Goal: Answer question/provide support

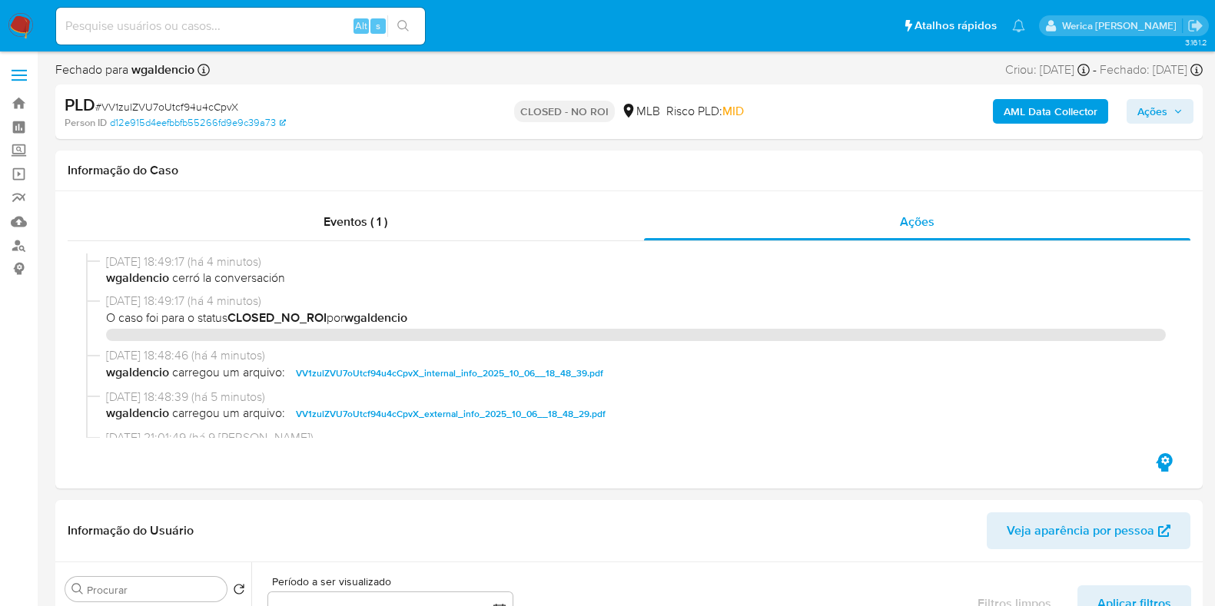
select select "10"
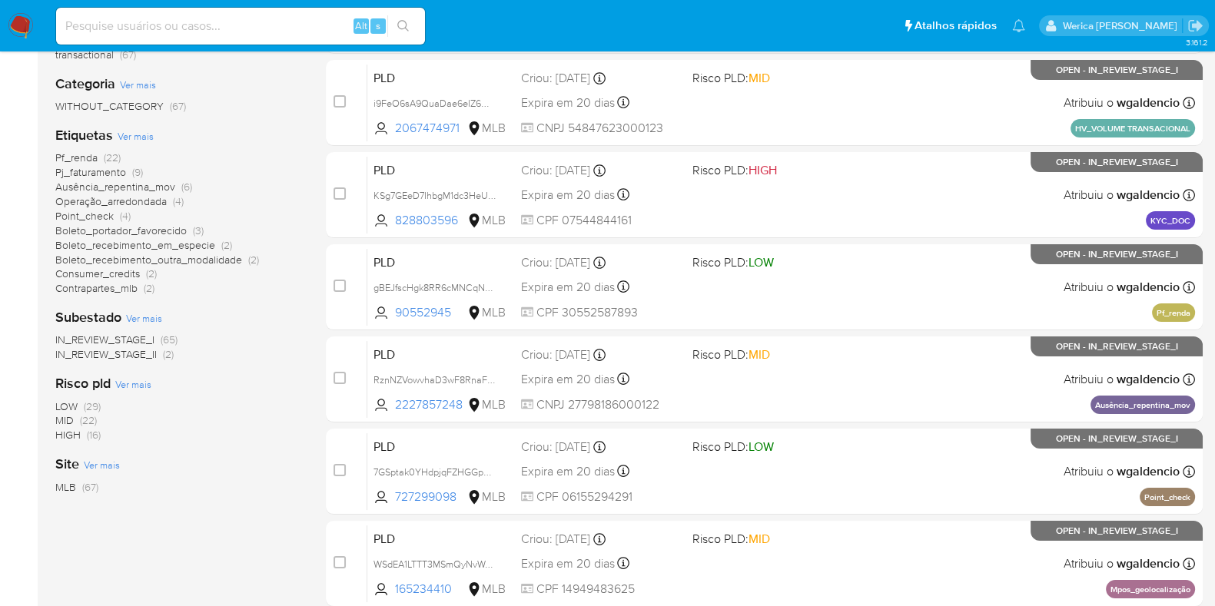
scroll to position [84, 0]
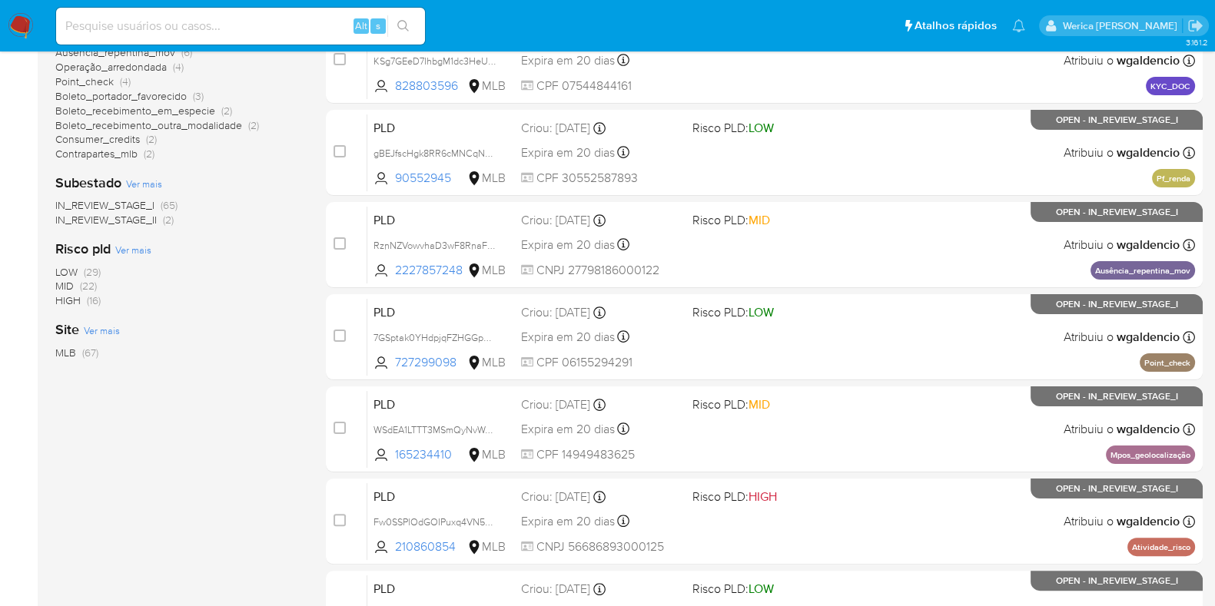
scroll to position [383, 0]
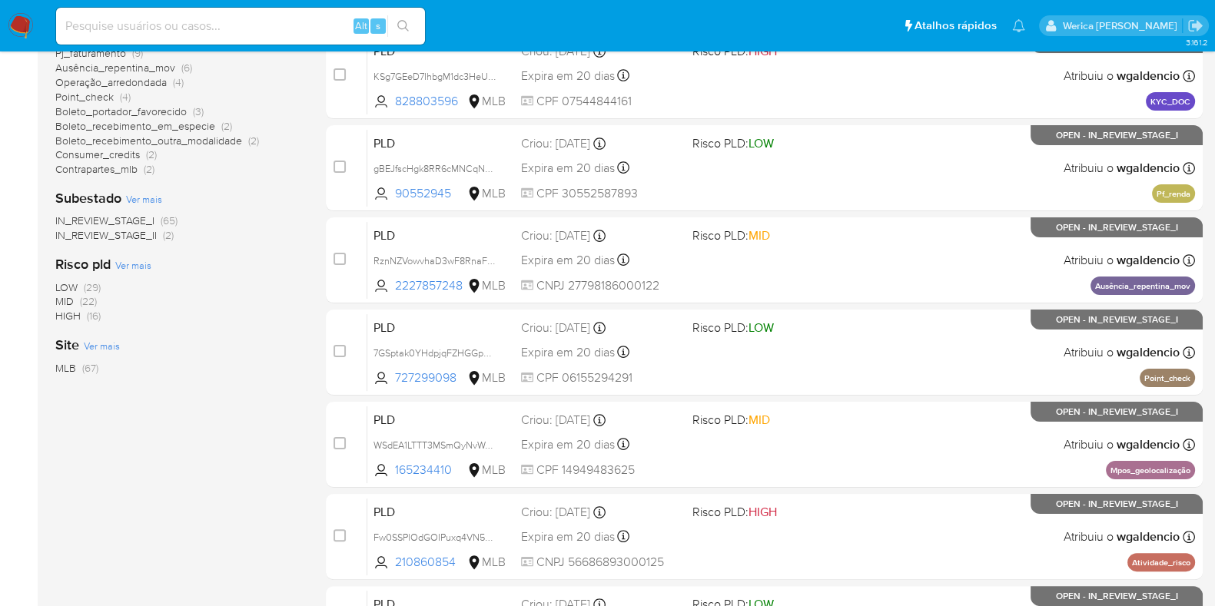
click at [81, 304] on span "(22)" at bounding box center [88, 301] width 17 height 15
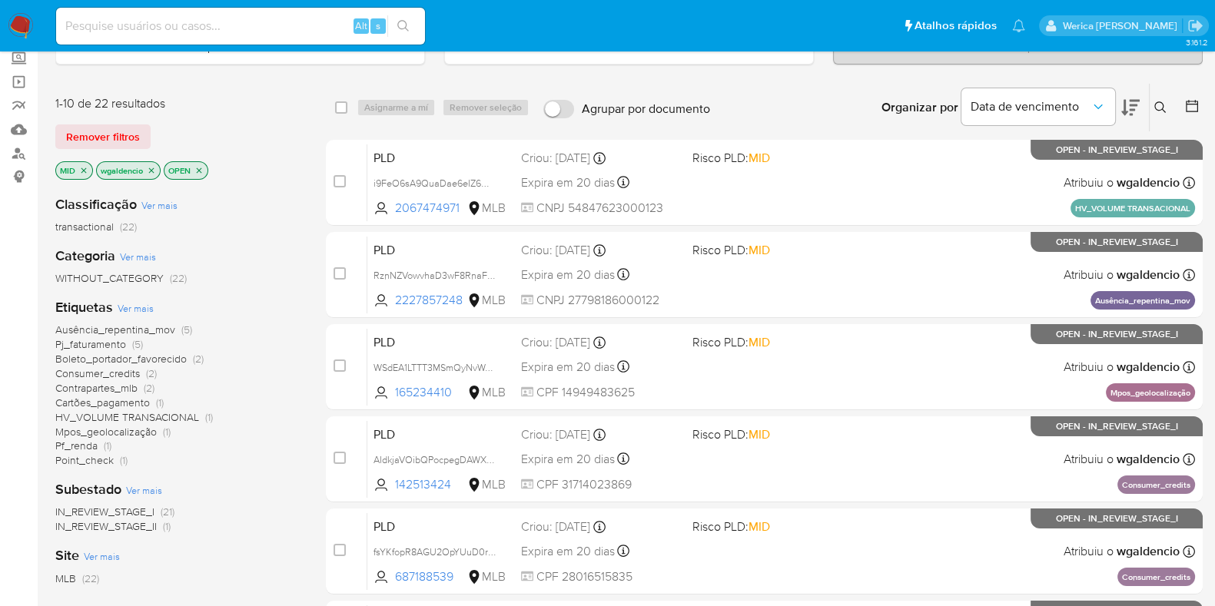
scroll to position [95, 0]
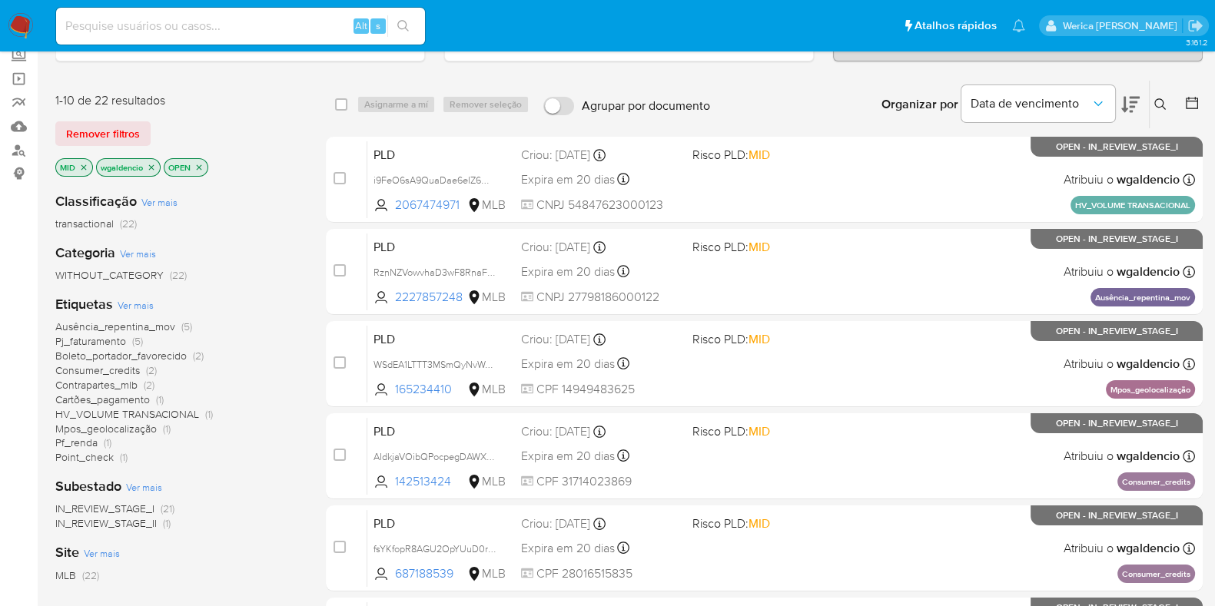
click at [81, 165] on icon "close-filter" at bounding box center [83, 167] width 9 height 9
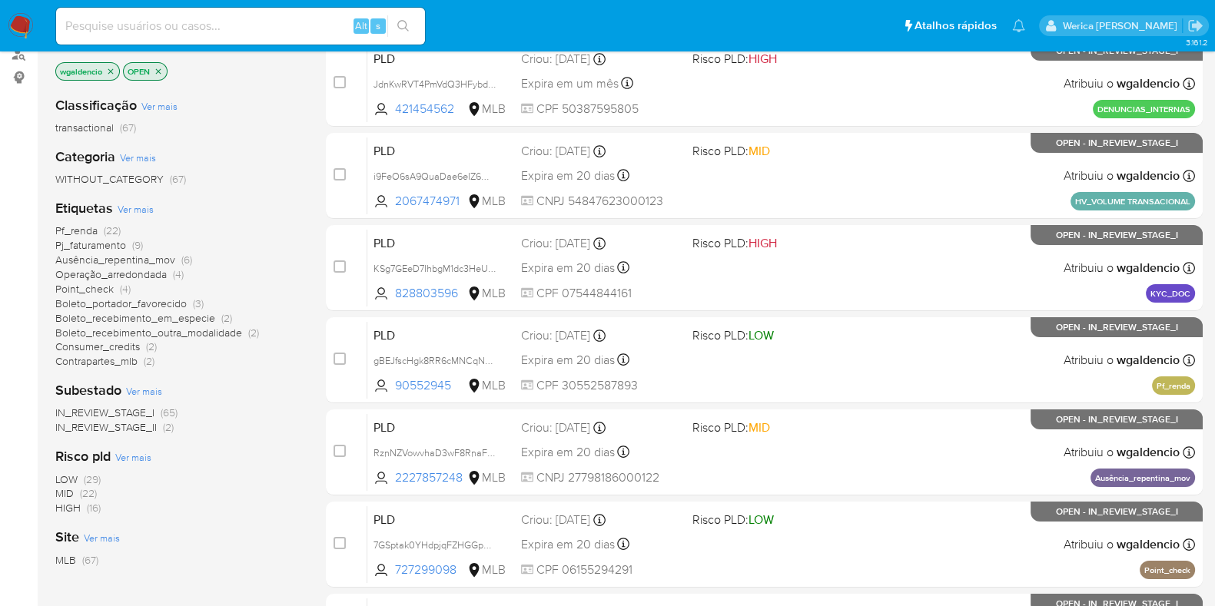
scroll to position [191, 0]
click at [75, 501] on span "HIGH" at bounding box center [67, 507] width 25 height 15
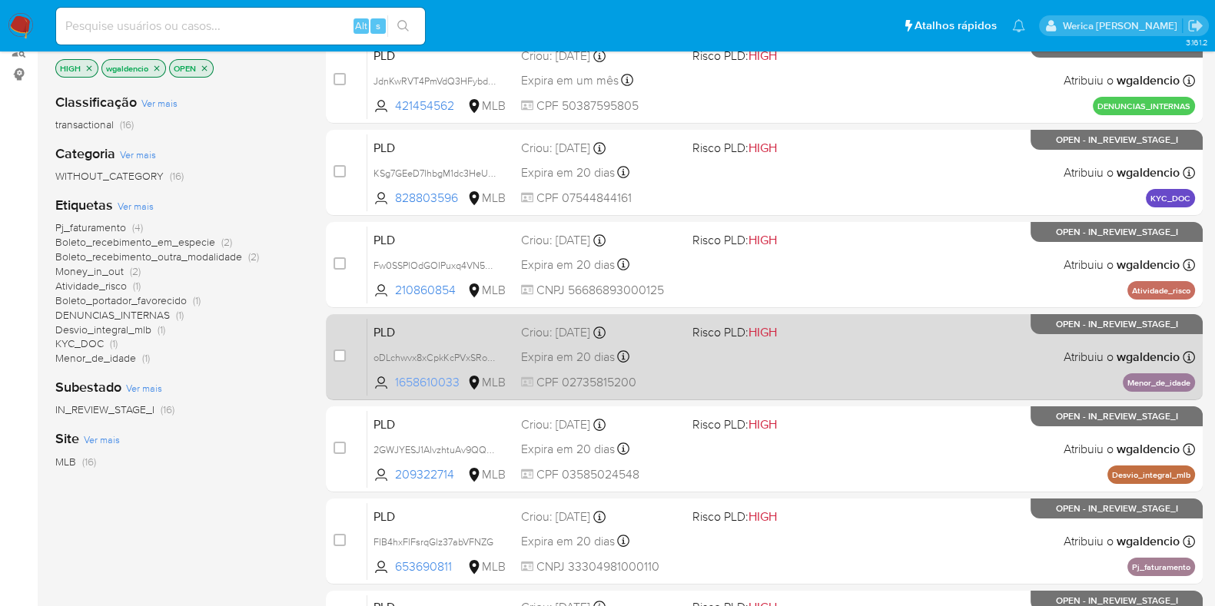
scroll to position [180, 0]
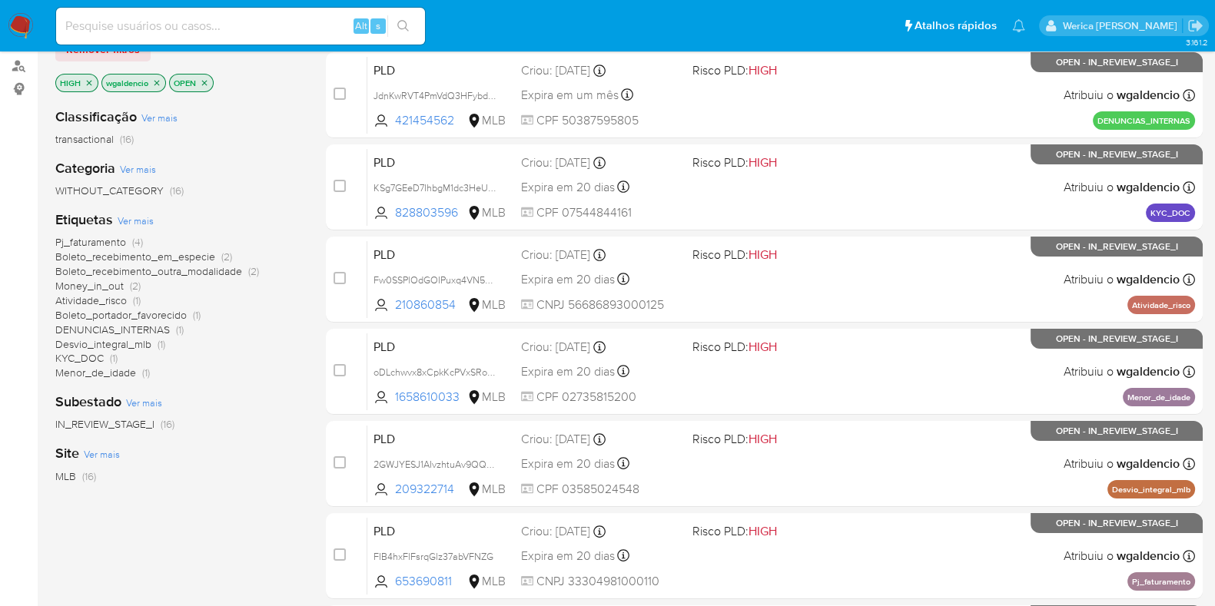
click at [118, 234] on span "Pj_faturamento" at bounding box center [90, 241] width 71 height 15
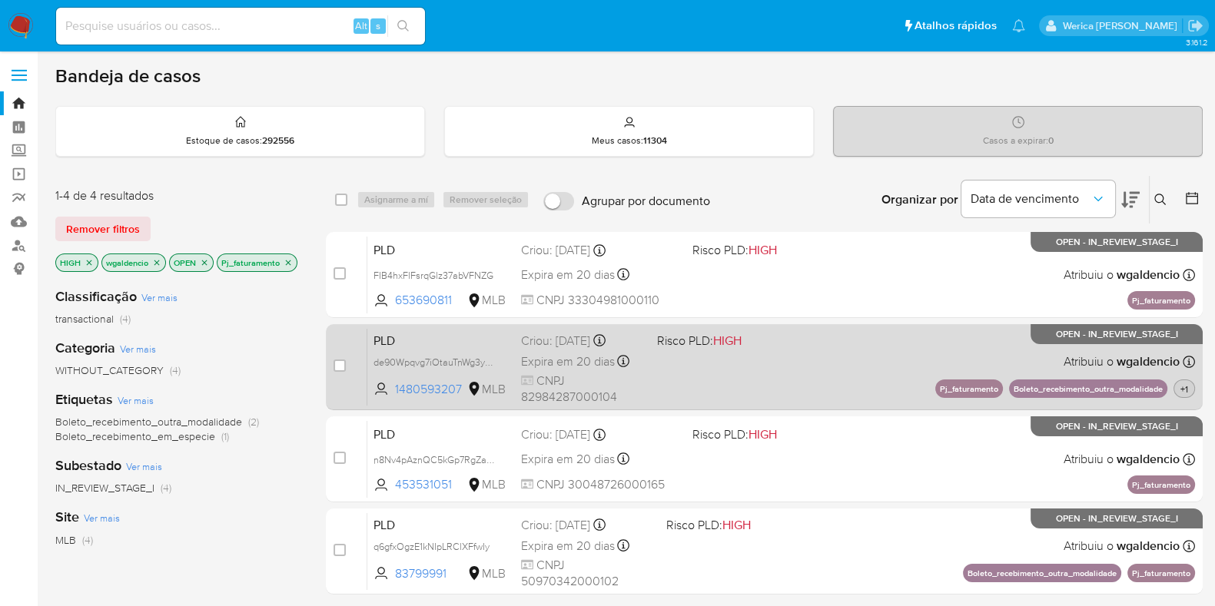
click at [1188, 380] on button "+1" at bounding box center [1185, 389] width 22 height 18
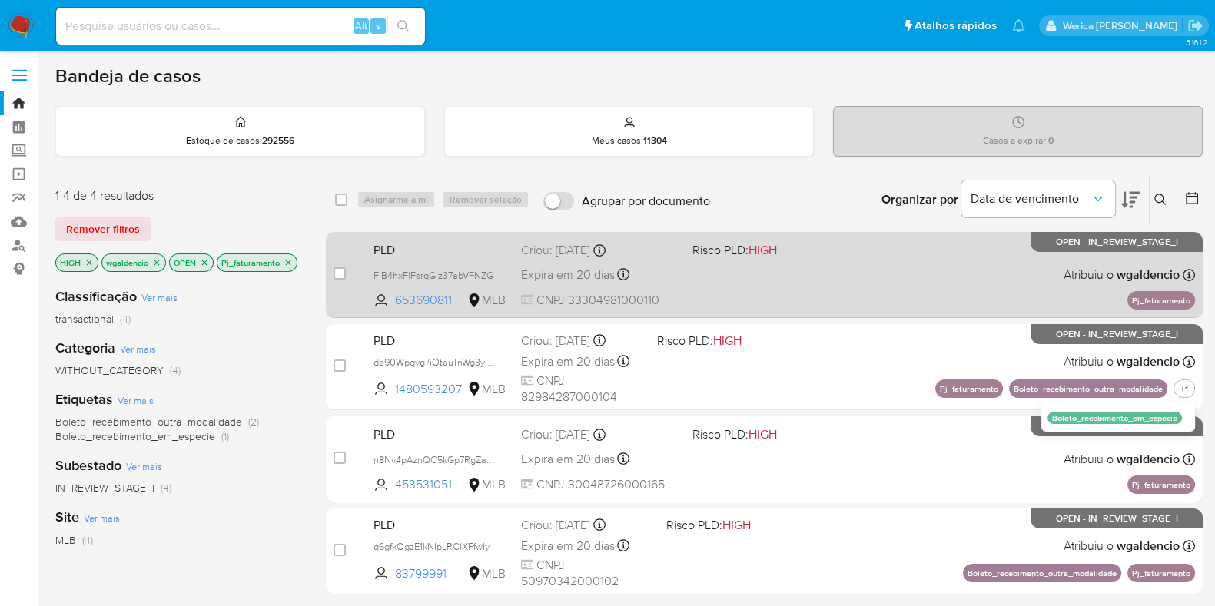
click at [885, 275] on div "PLD FIB4hxFlFsrqGlz37abVFNZG 653690811 MLB Risco PLD: HIGH Criou: 12/09/2025 Cr…" at bounding box center [781, 275] width 828 height 78
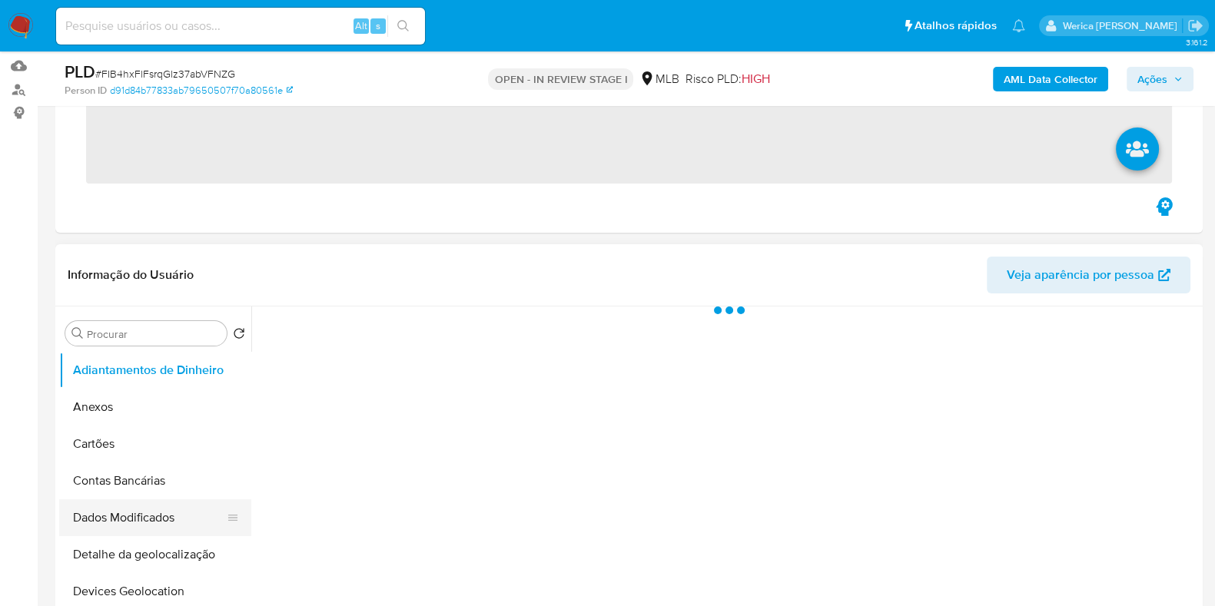
scroll to position [191, 0]
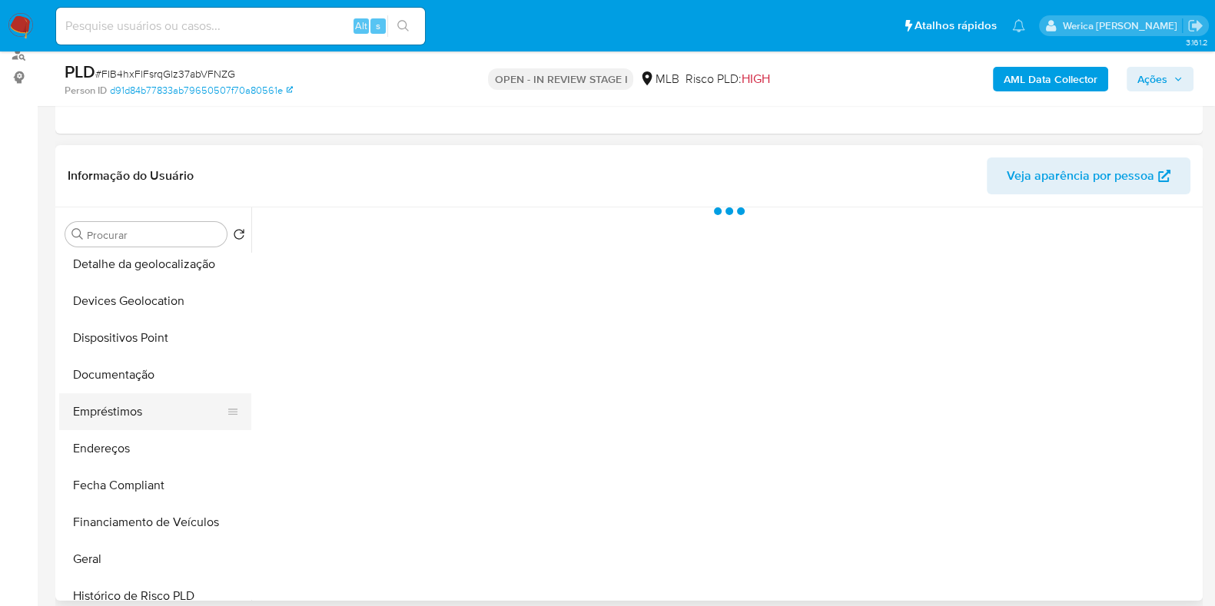
select select "10"
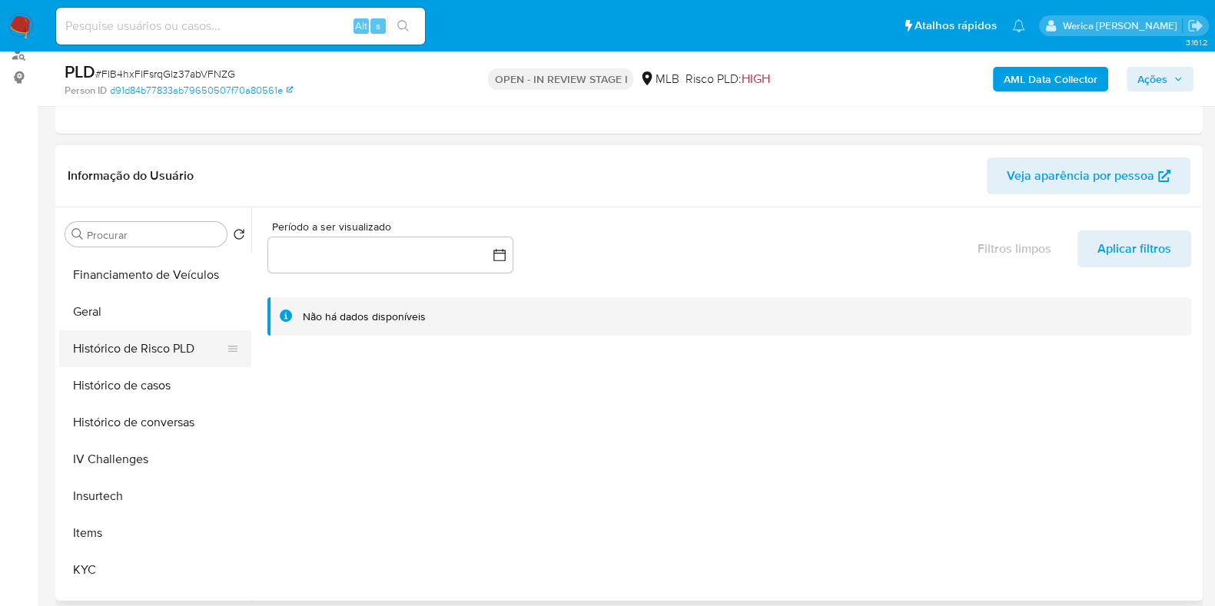
scroll to position [383, 0]
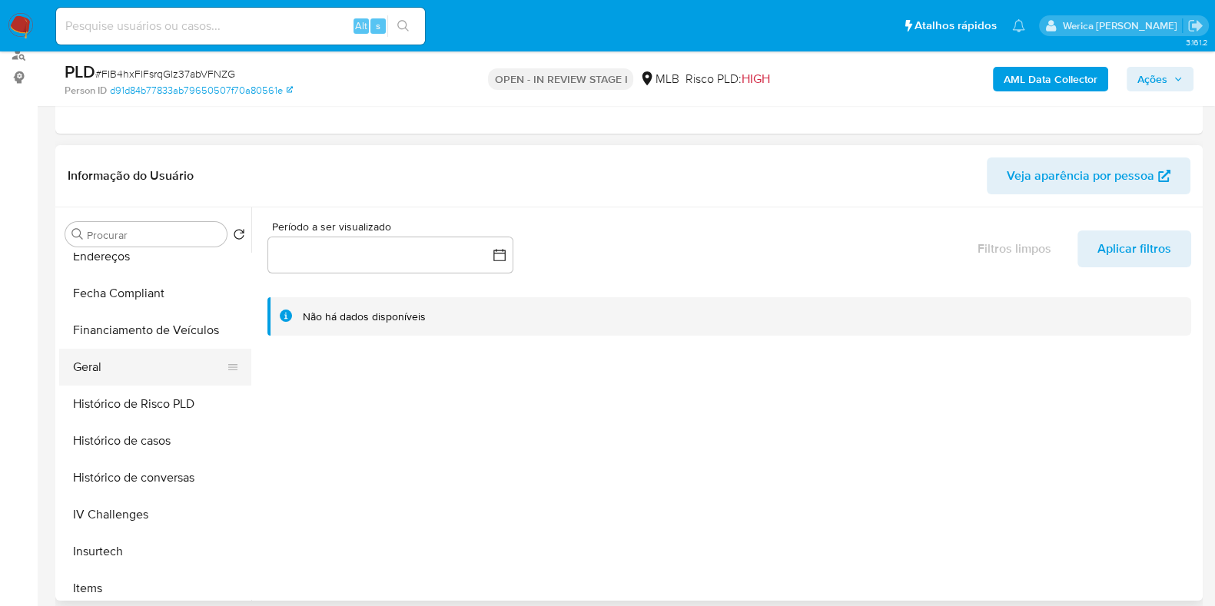
click at [115, 369] on button "Geral" at bounding box center [149, 367] width 180 height 37
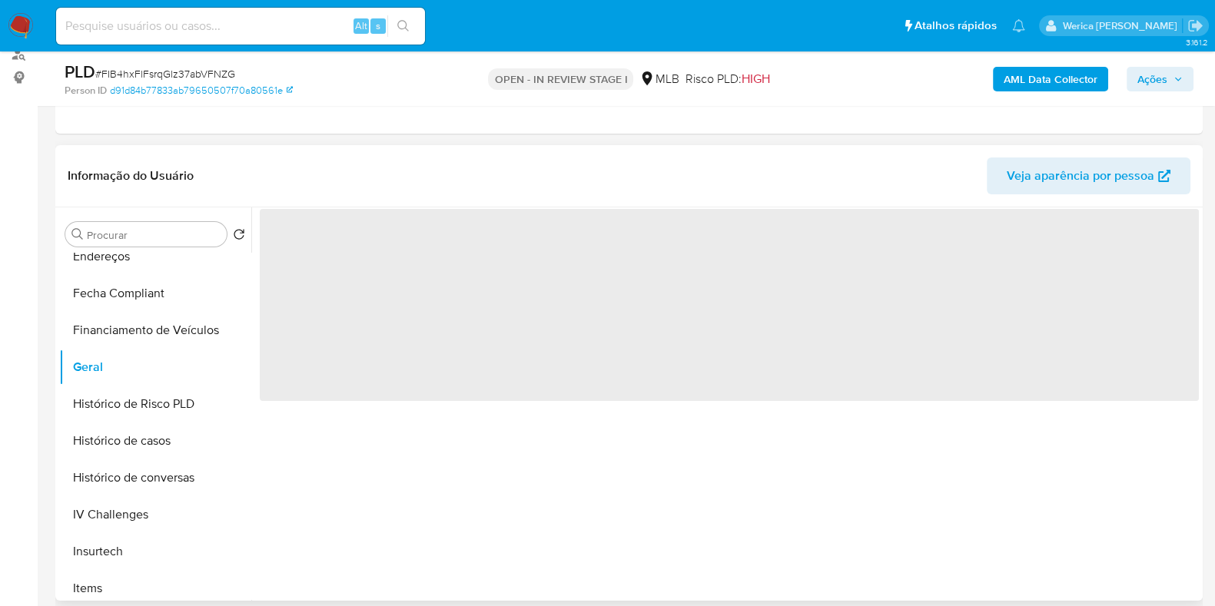
click at [273, 368] on span "‌" at bounding box center [729, 305] width 939 height 192
click at [347, 291] on span "‌" at bounding box center [729, 305] width 939 height 192
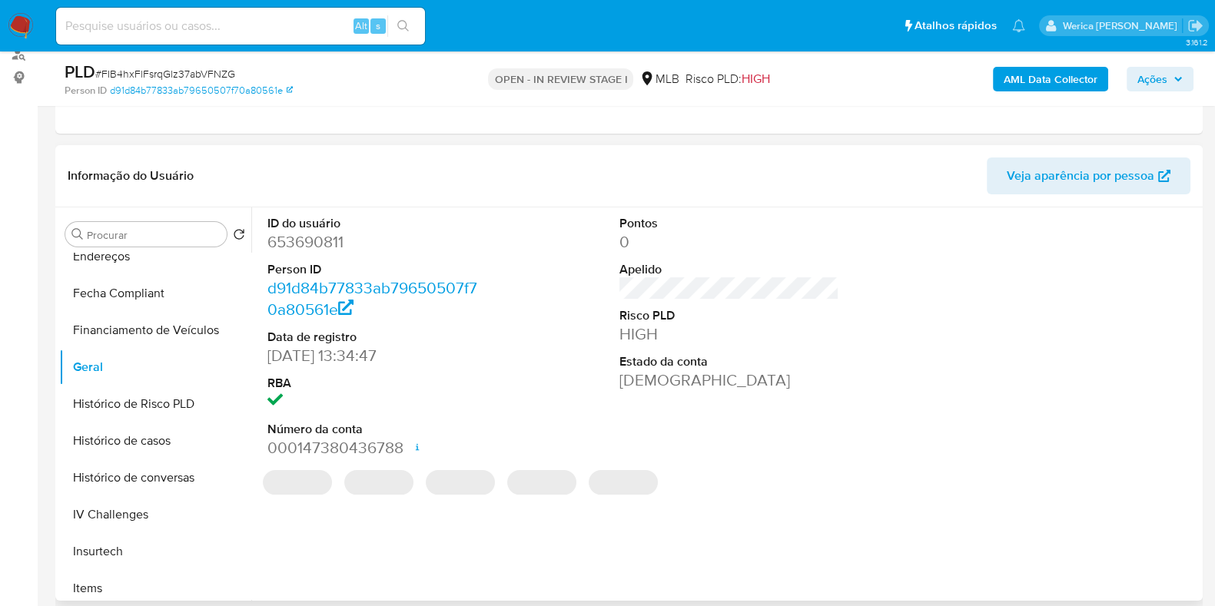
click at [345, 256] on dl "ID do usuário 653690811 Person ID d91d84b77833ab79650507f70a80561e Data de regi…" at bounding box center [377, 337] width 220 height 244
click at [314, 252] on dl "ID do usuário 653690811 Person ID d91d84b77833ab79650507f70a80561e Data de regi…" at bounding box center [377, 337] width 220 height 244
click at [297, 244] on dd "653690811" at bounding box center [377, 242] width 220 height 22
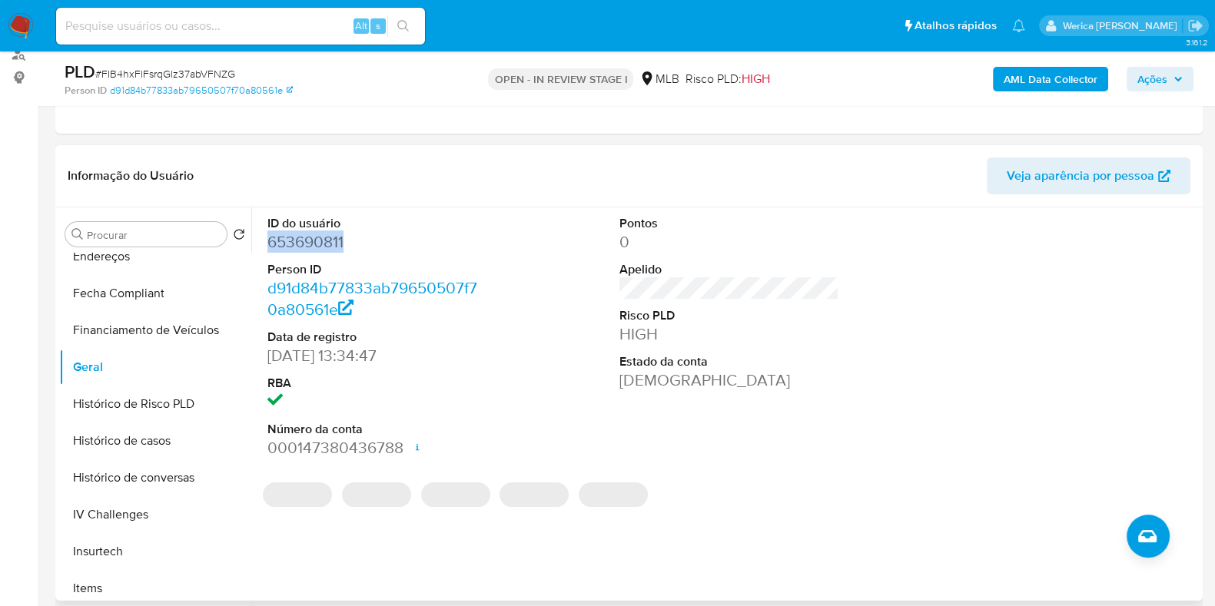
click at [297, 244] on dd "653690811" at bounding box center [377, 242] width 220 height 22
copy dd "653690811"
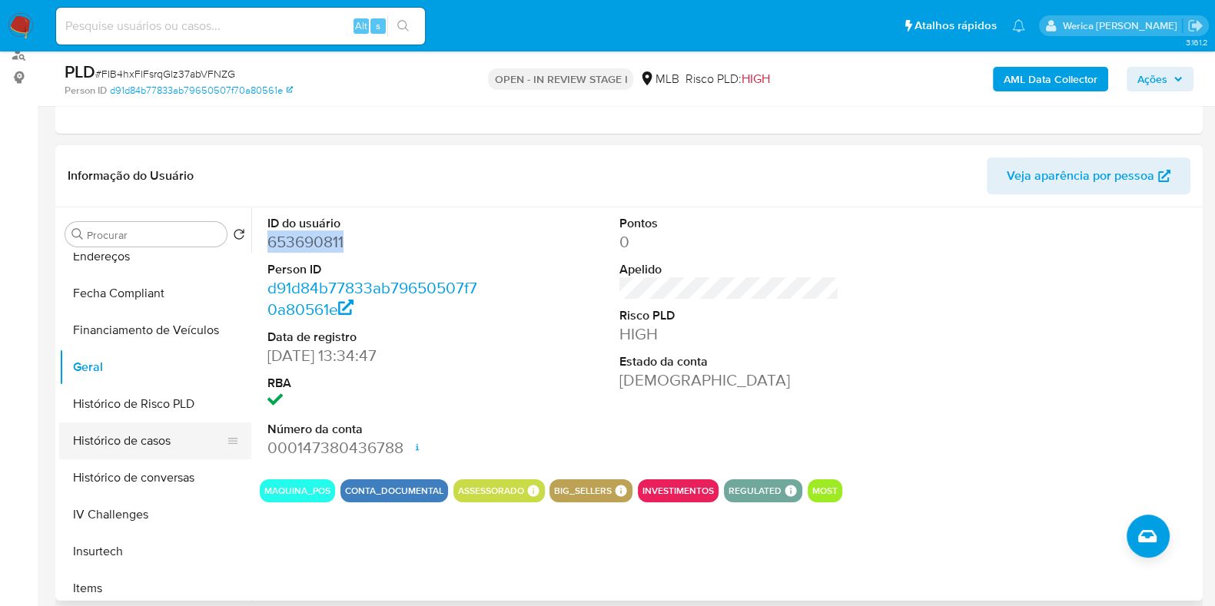
click at [143, 448] on button "Histórico de casos" at bounding box center [149, 441] width 180 height 37
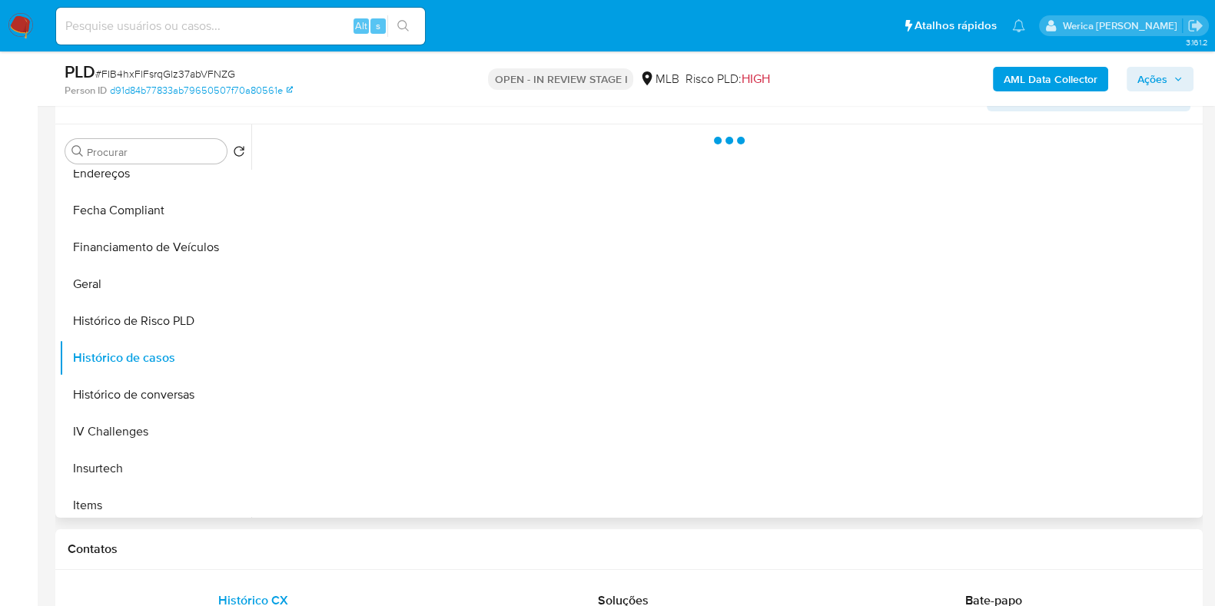
scroll to position [191, 0]
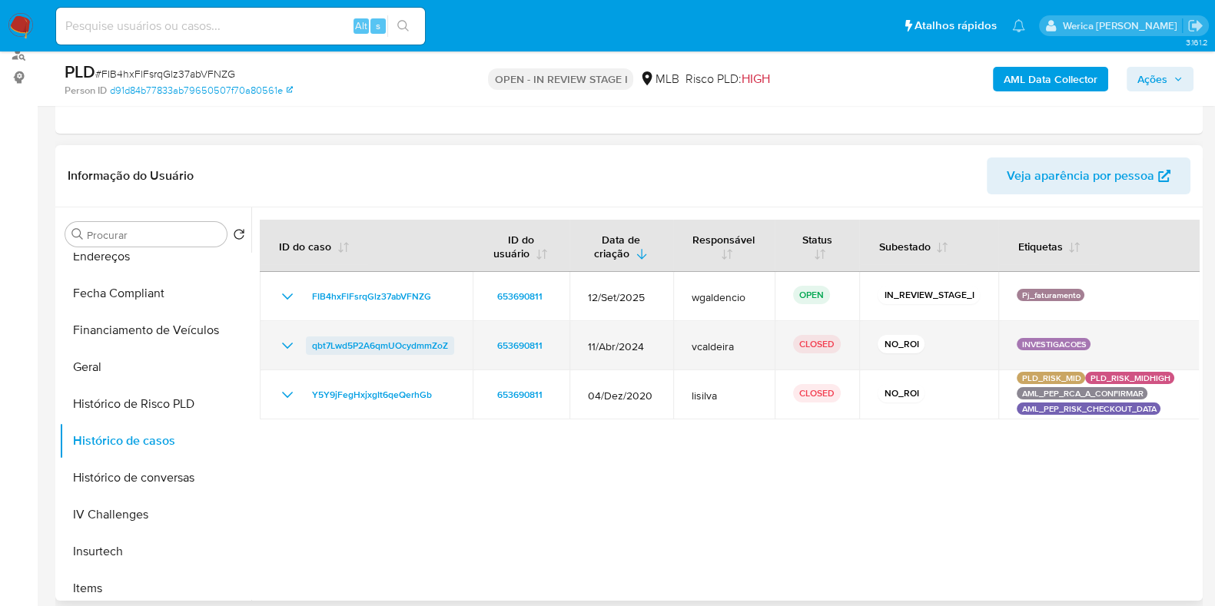
click at [392, 344] on span "qbt7Lwd5P2A6qmUOcydmmZoZ" at bounding box center [380, 346] width 136 height 18
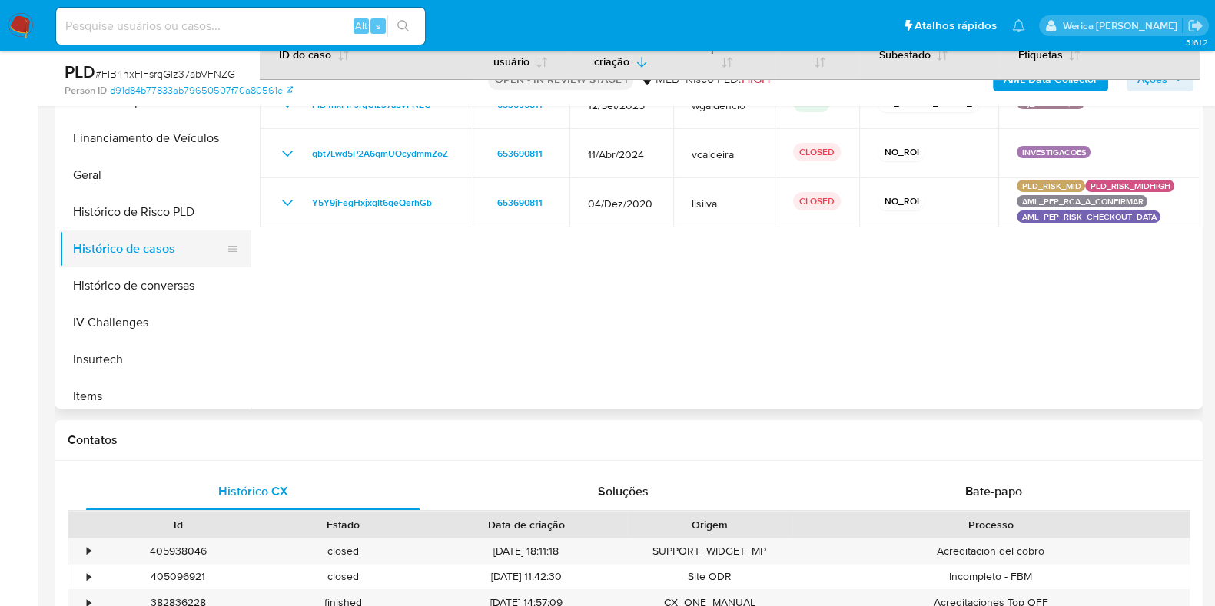
scroll to position [672, 0]
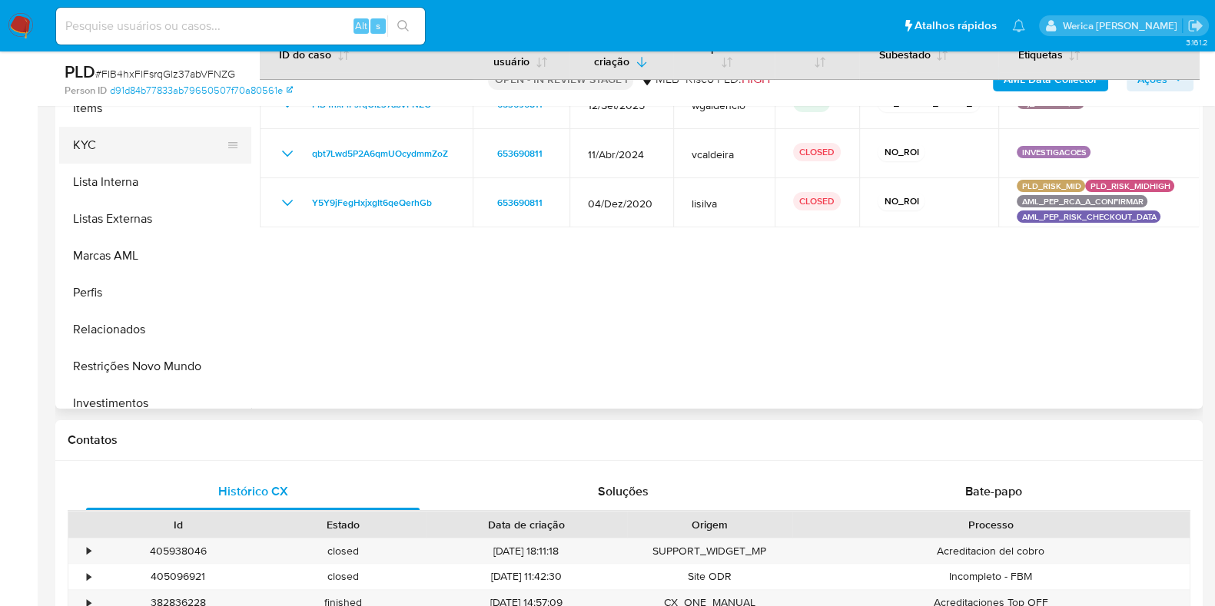
click at [94, 144] on button "KYC" at bounding box center [149, 145] width 180 height 37
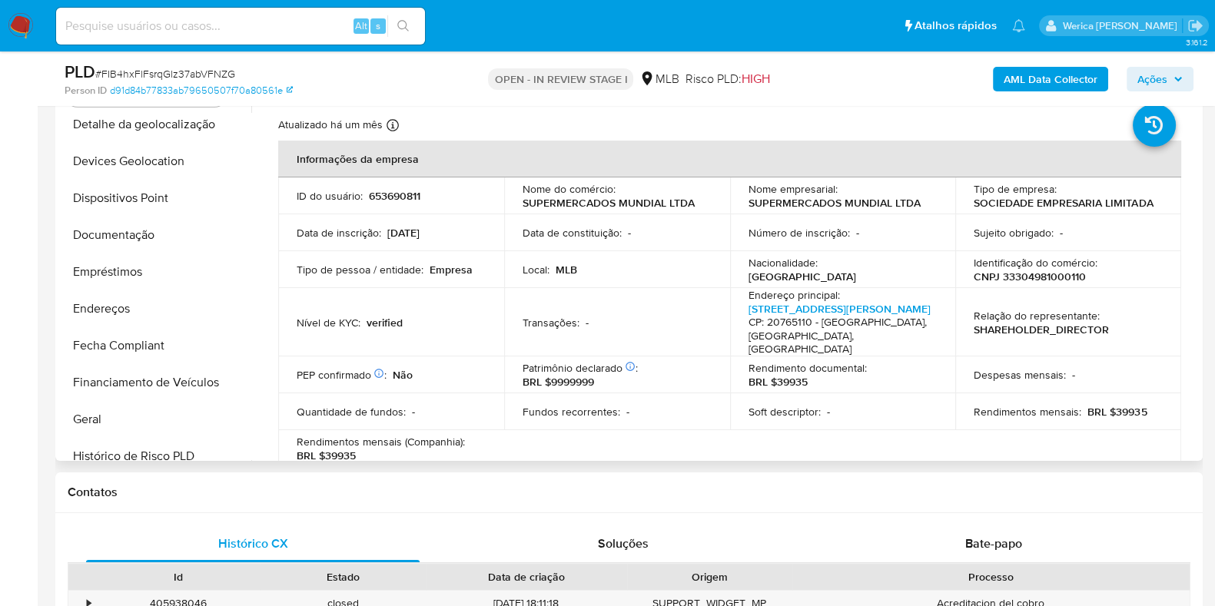
scroll to position [288, 0]
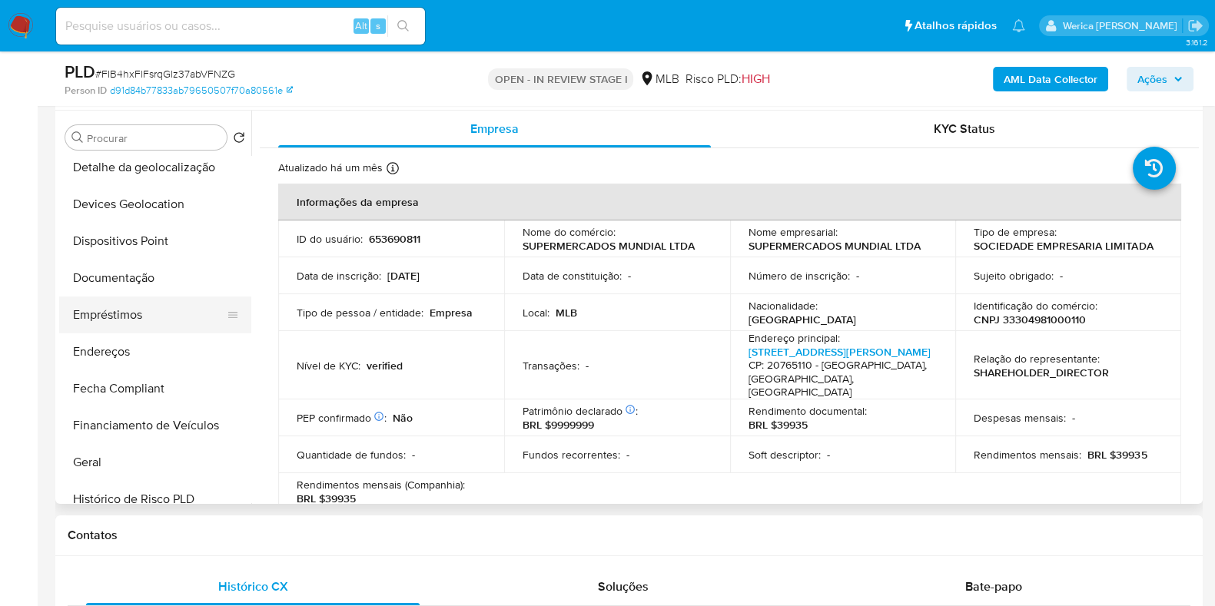
click at [138, 319] on button "Empréstimos" at bounding box center [149, 315] width 180 height 37
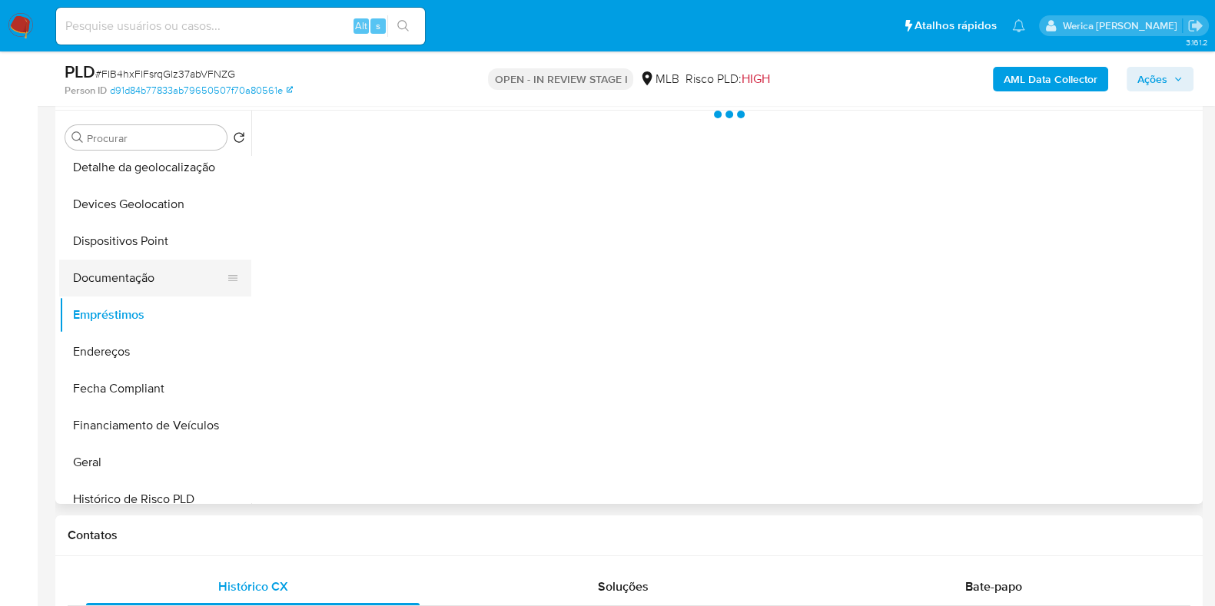
click at [151, 264] on button "Documentação" at bounding box center [149, 278] width 180 height 37
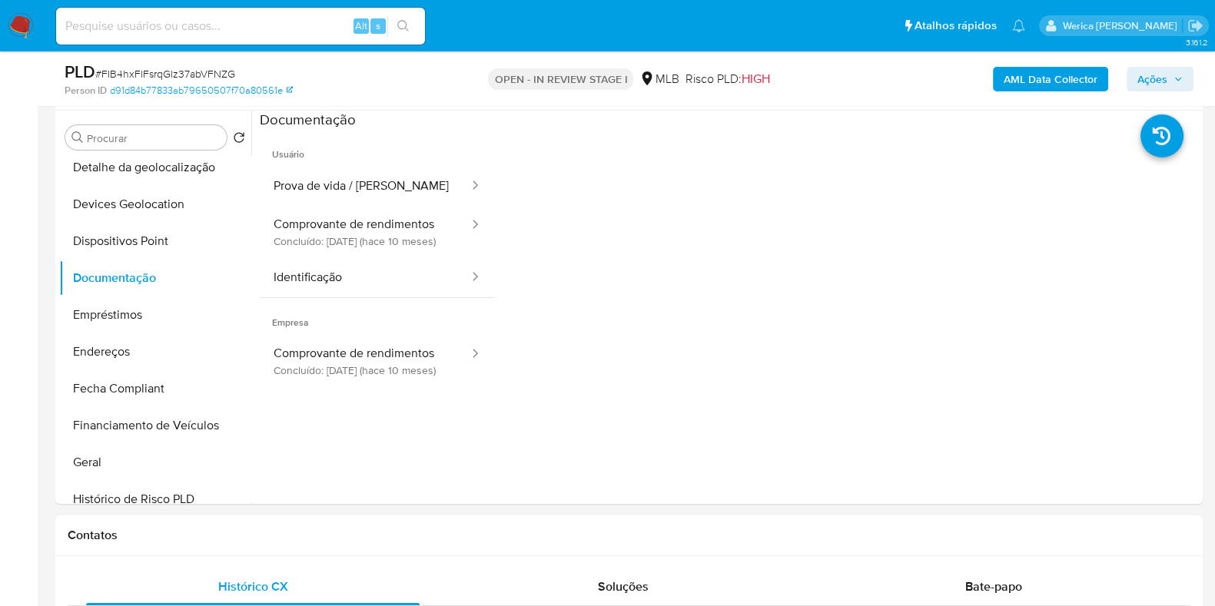
click at [407, 183] on button "Prova de vida / [PERSON_NAME]" at bounding box center [365, 186] width 211 height 39
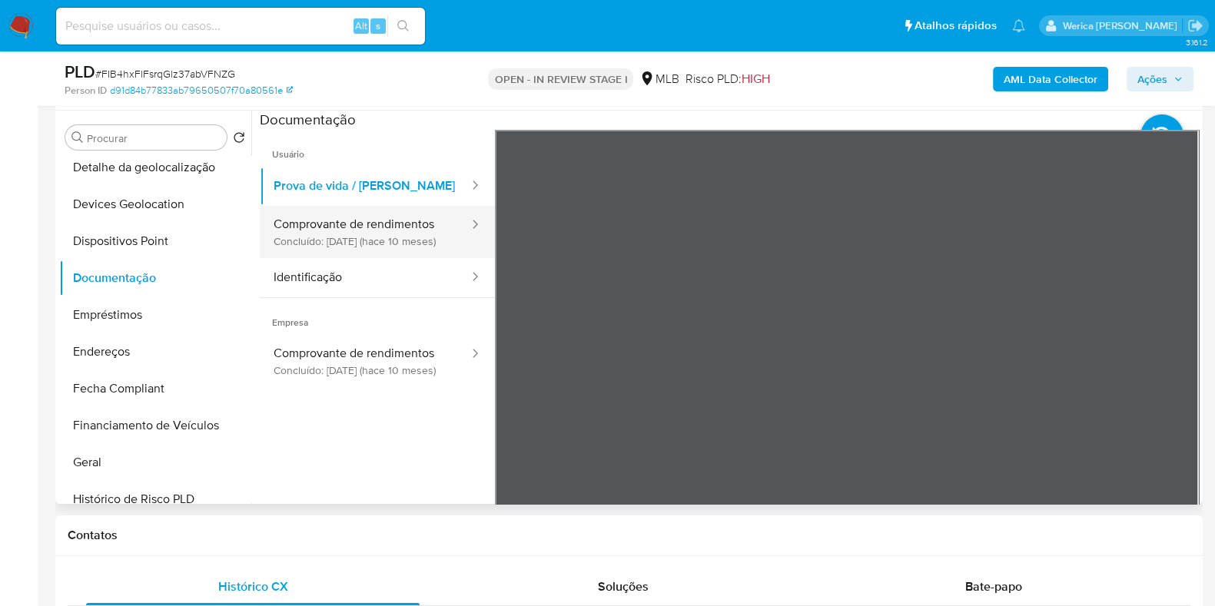
click at [301, 227] on button "Comprovante de rendimentos Concluído: [DATE] (hace 10 meses)" at bounding box center [365, 232] width 211 height 52
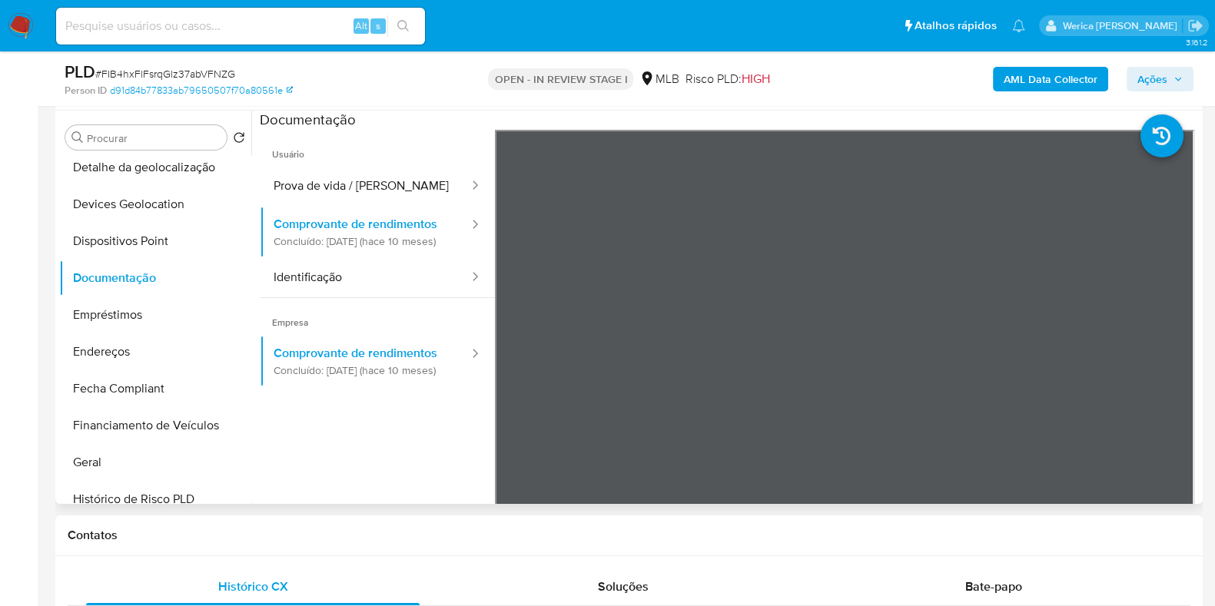
click at [350, 318] on span "Empresa" at bounding box center [377, 316] width 235 height 37
click at [350, 314] on span "Empresa" at bounding box center [377, 316] width 235 height 37
click at [354, 297] on button "Identificação" at bounding box center [365, 277] width 211 height 39
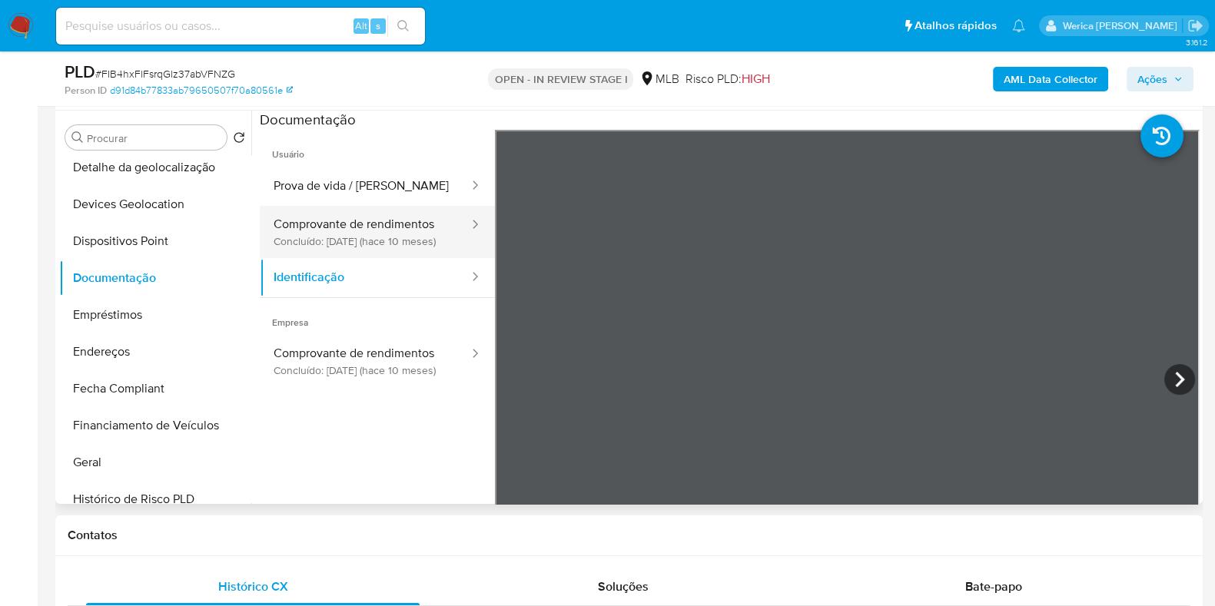
click at [317, 240] on button "Comprovante de rendimentos Concluído: [DATE] (hace 10 meses)" at bounding box center [365, 232] width 211 height 52
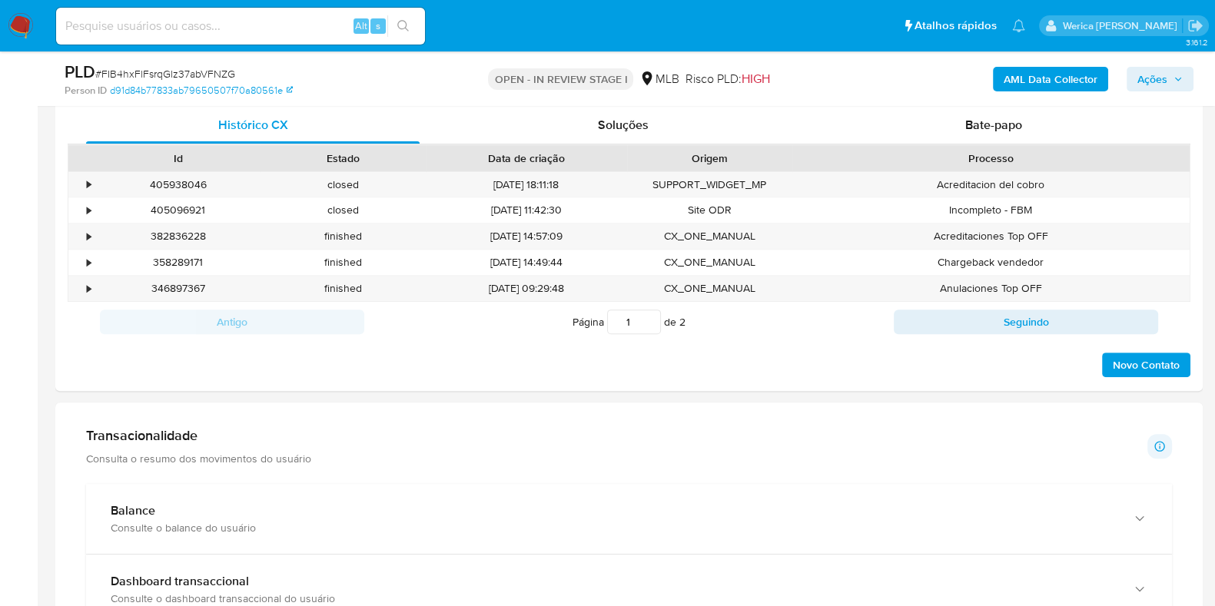
scroll to position [768, 0]
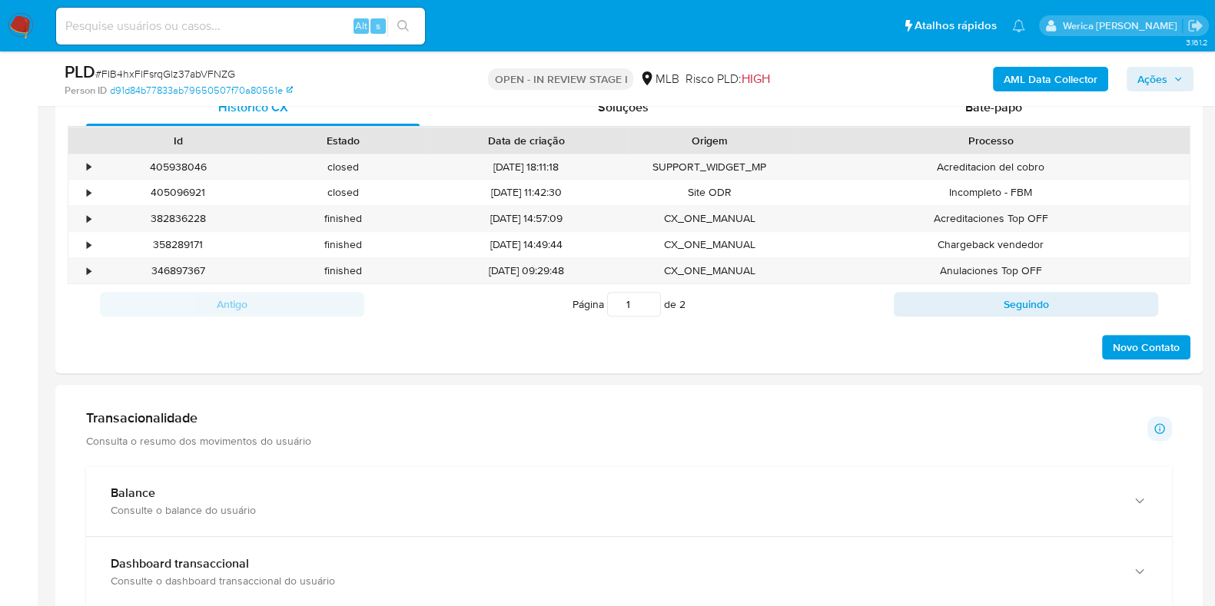
click at [235, 413] on h1 "Transacionalidade" at bounding box center [198, 418] width 225 height 17
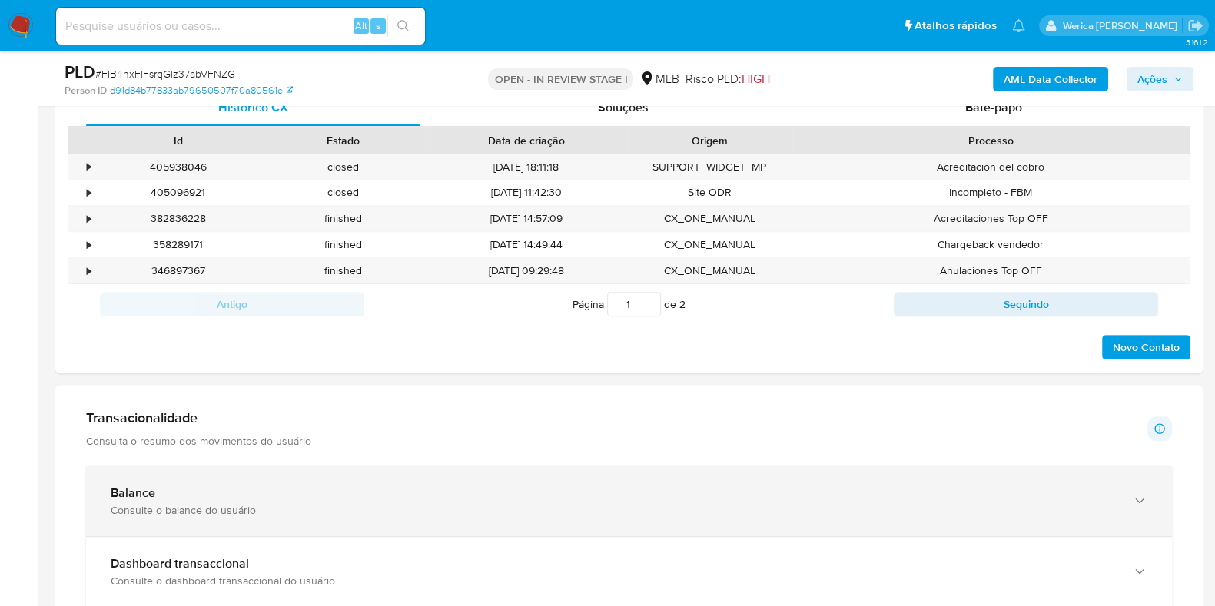
click at [257, 516] on div "Balance Consulte o balance do usuário" at bounding box center [629, 501] width 1086 height 70
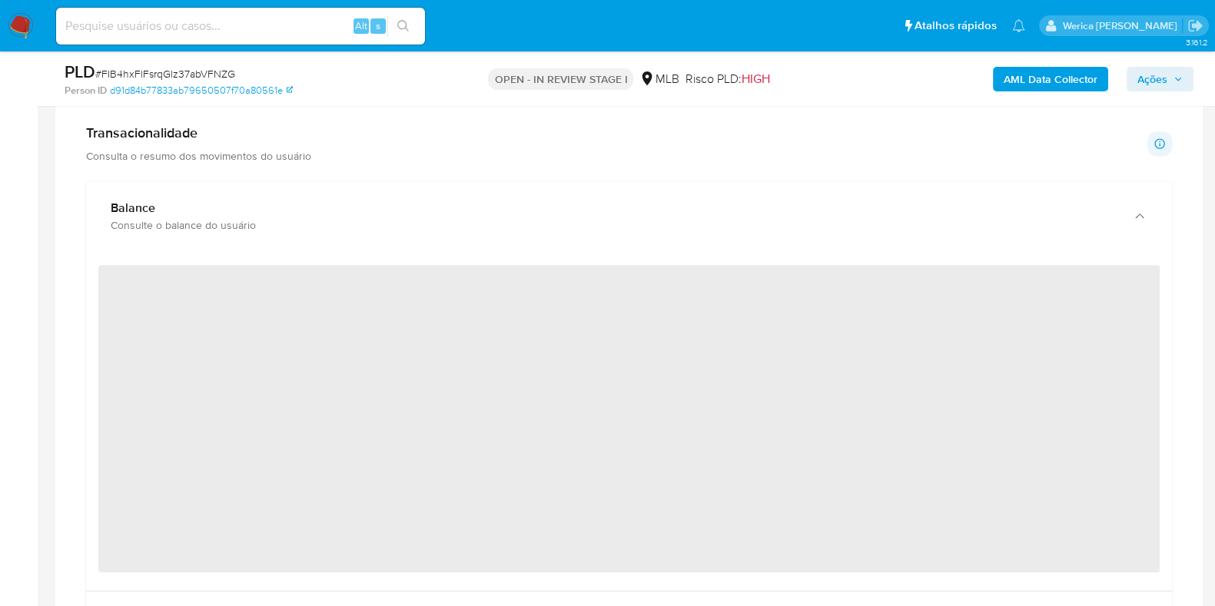
scroll to position [1057, 0]
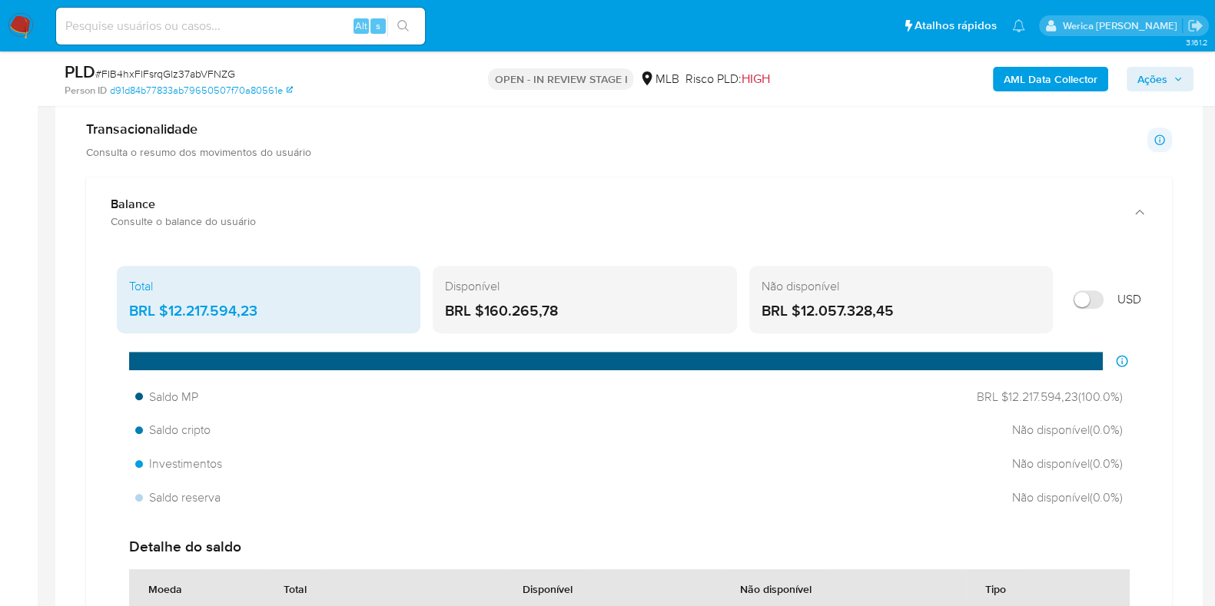
drag, startPoint x: 165, startPoint y: 309, endPoint x: 261, endPoint y: 310, distance: 95.3
click at [261, 310] on div "BRL $12.217.594,23" at bounding box center [268, 311] width 279 height 20
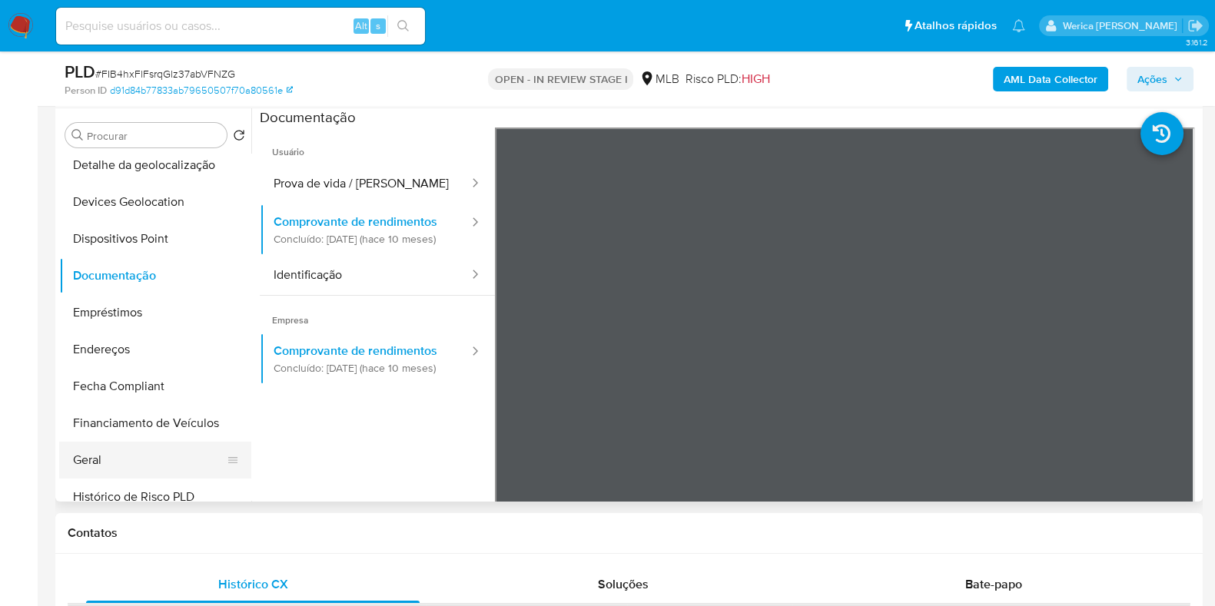
scroll to position [288, 0]
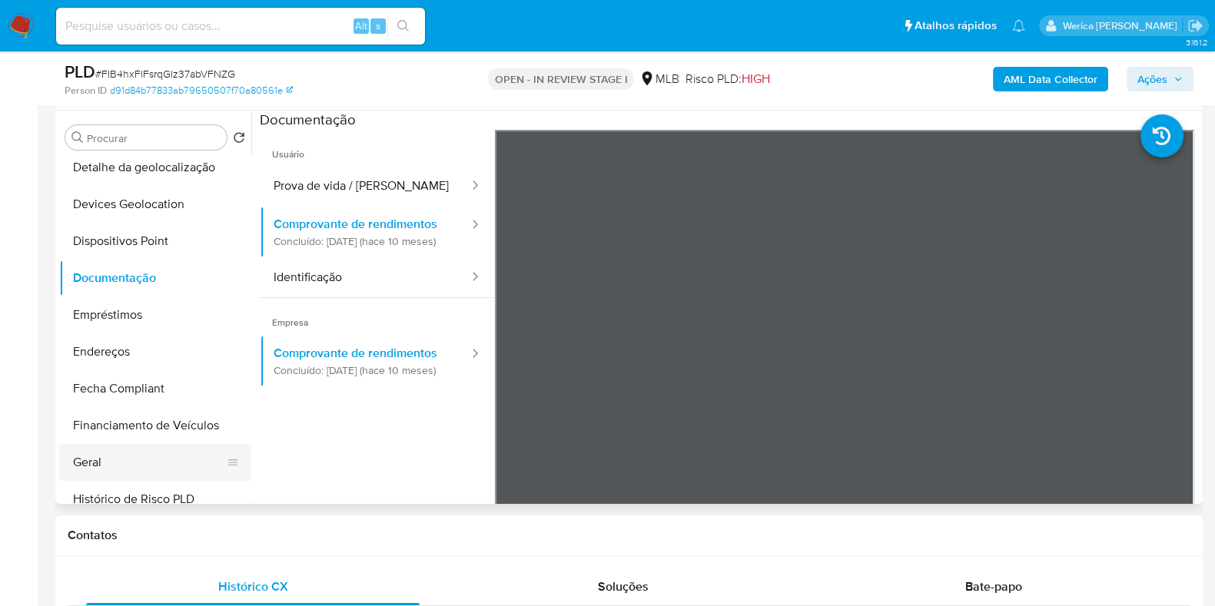
click at [139, 460] on button "Geral" at bounding box center [149, 462] width 180 height 37
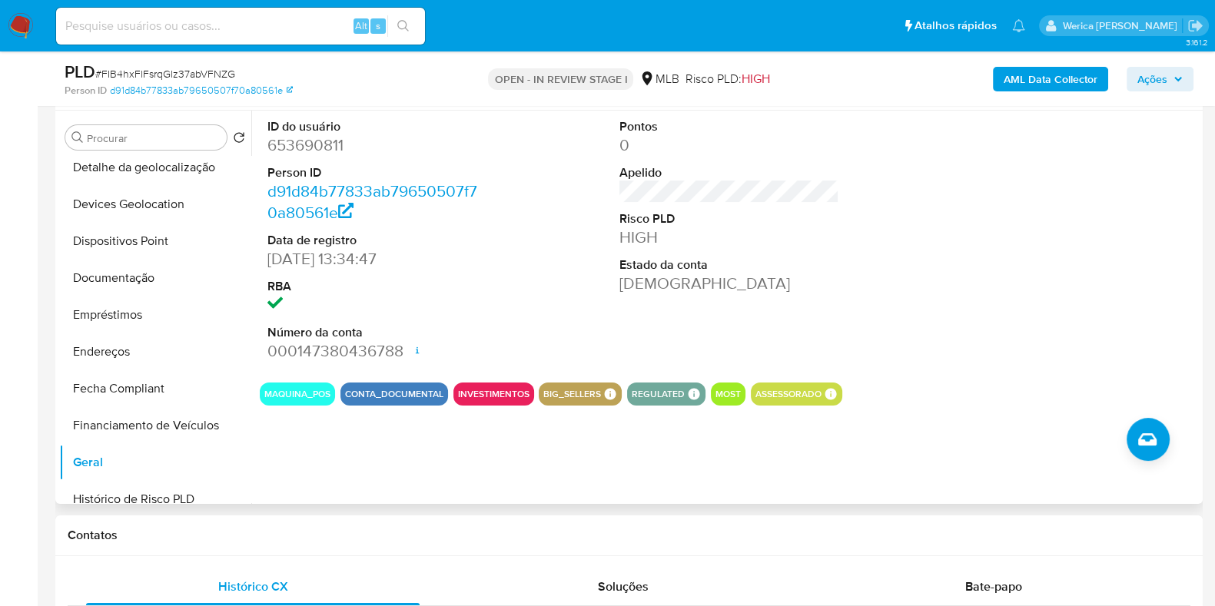
click at [1007, 301] on div at bounding box center [1081, 241] width 235 height 260
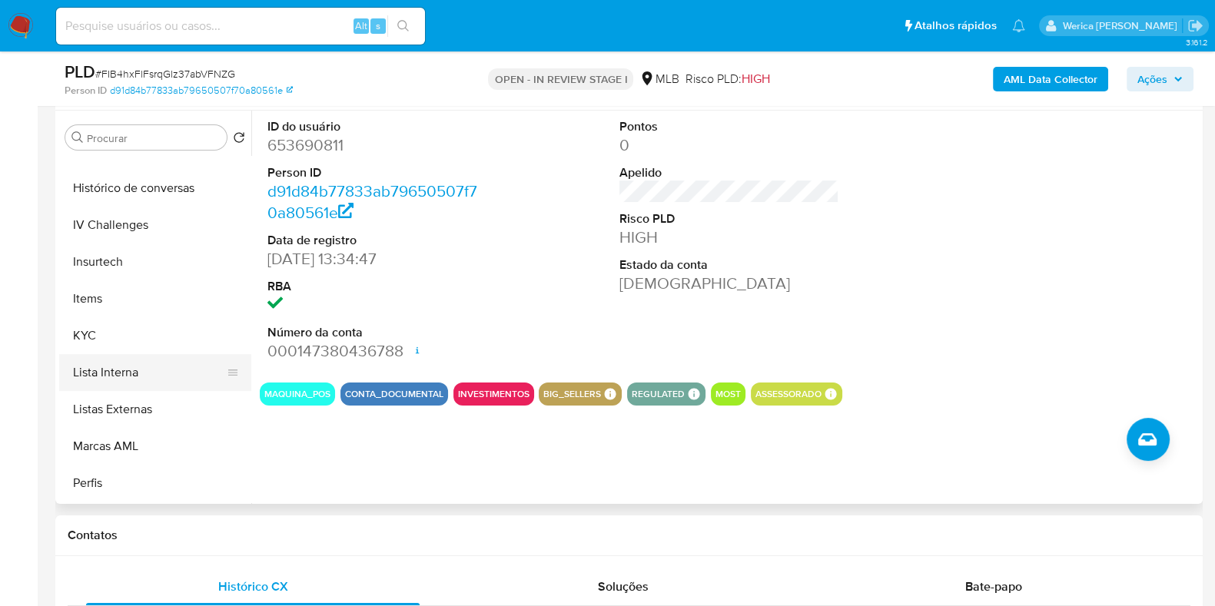
click at [148, 363] on button "Lista Interna" at bounding box center [149, 372] width 180 height 37
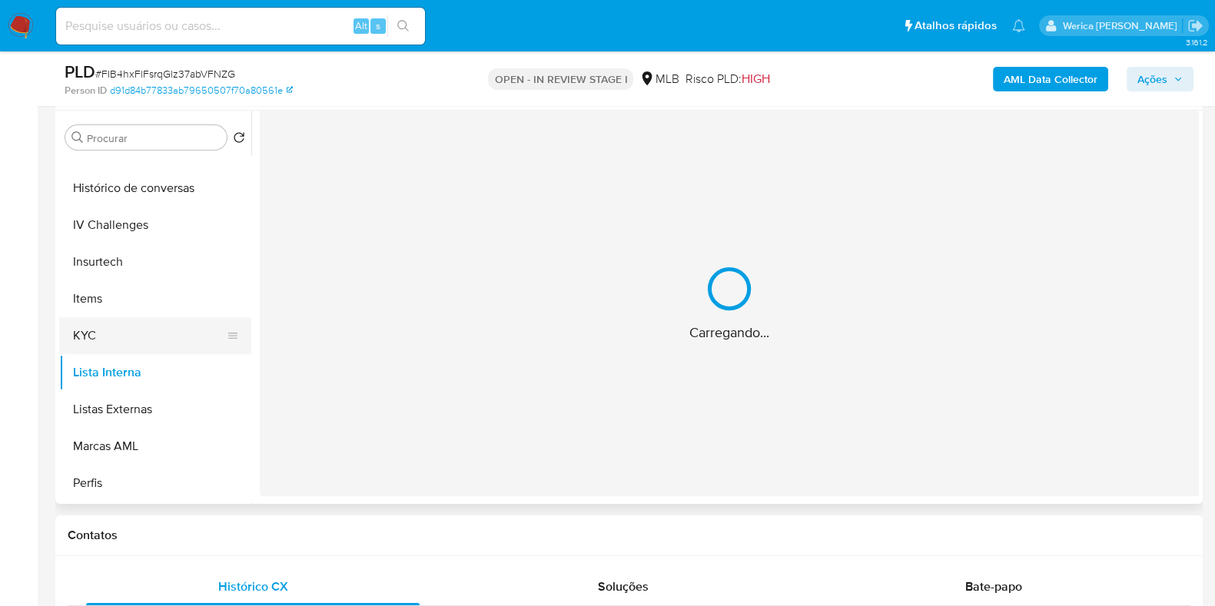
click at [133, 347] on button "KYC" at bounding box center [149, 335] width 180 height 37
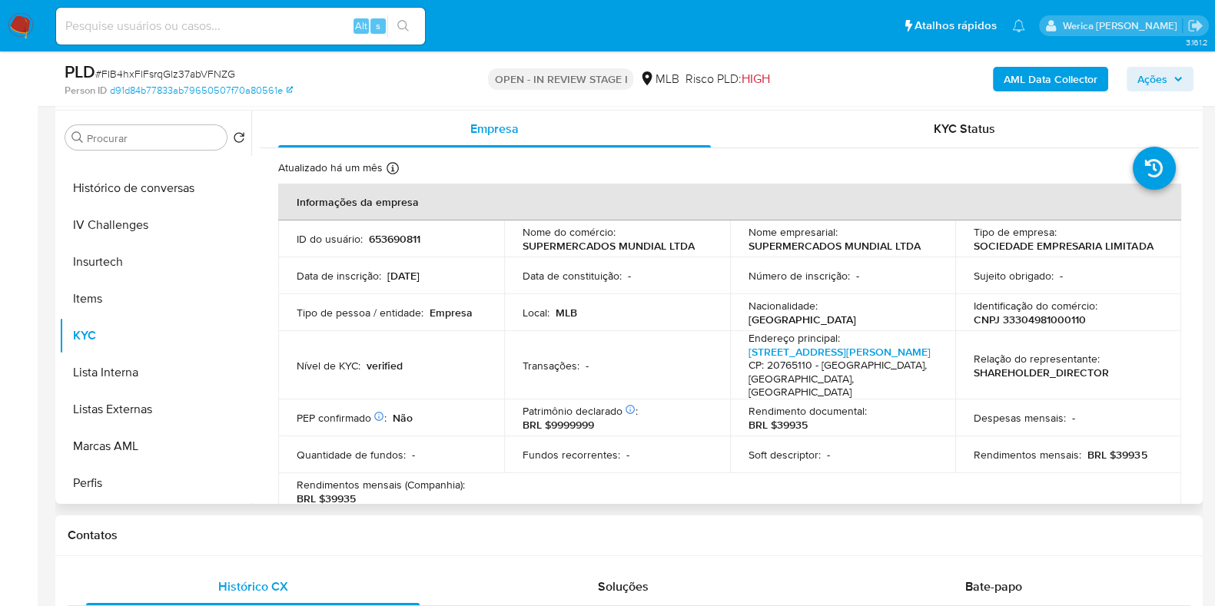
click at [1076, 400] on td "Despesas mensais : -" at bounding box center [1068, 418] width 226 height 37
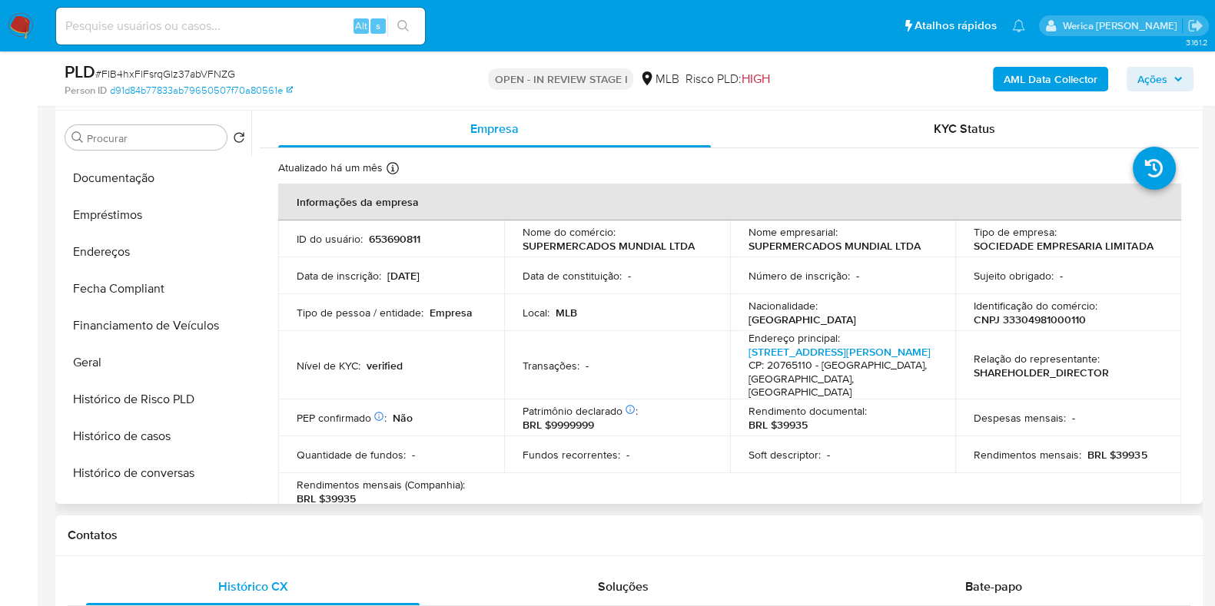
scroll to position [288, 0]
click at [144, 251] on button "Endereços" at bounding box center [149, 255] width 180 height 37
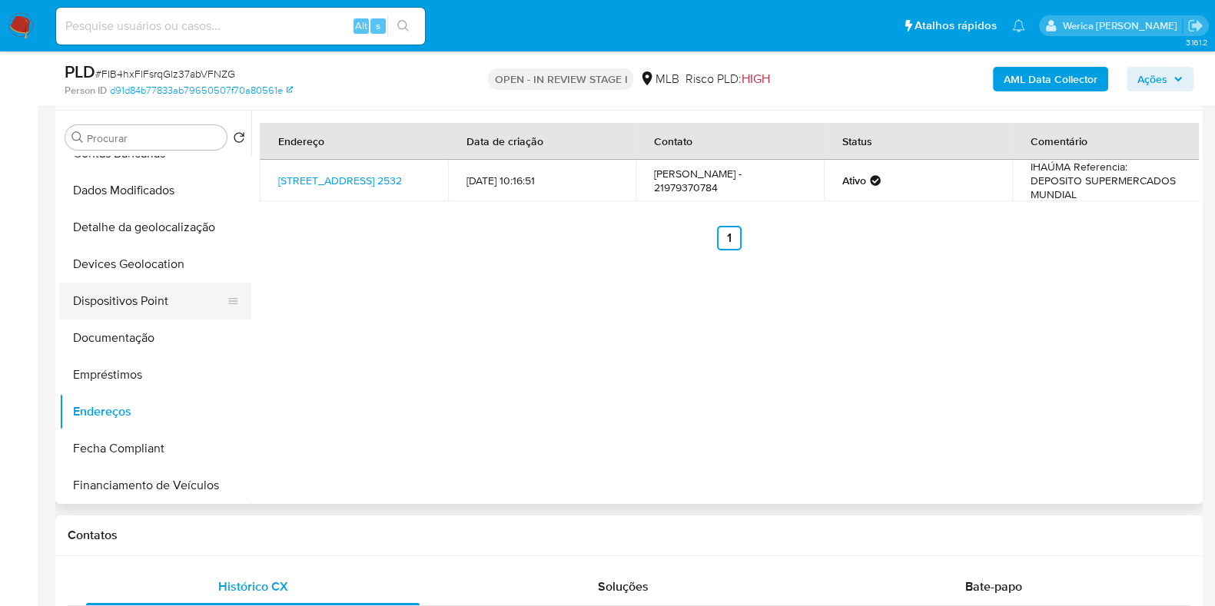
scroll to position [95, 0]
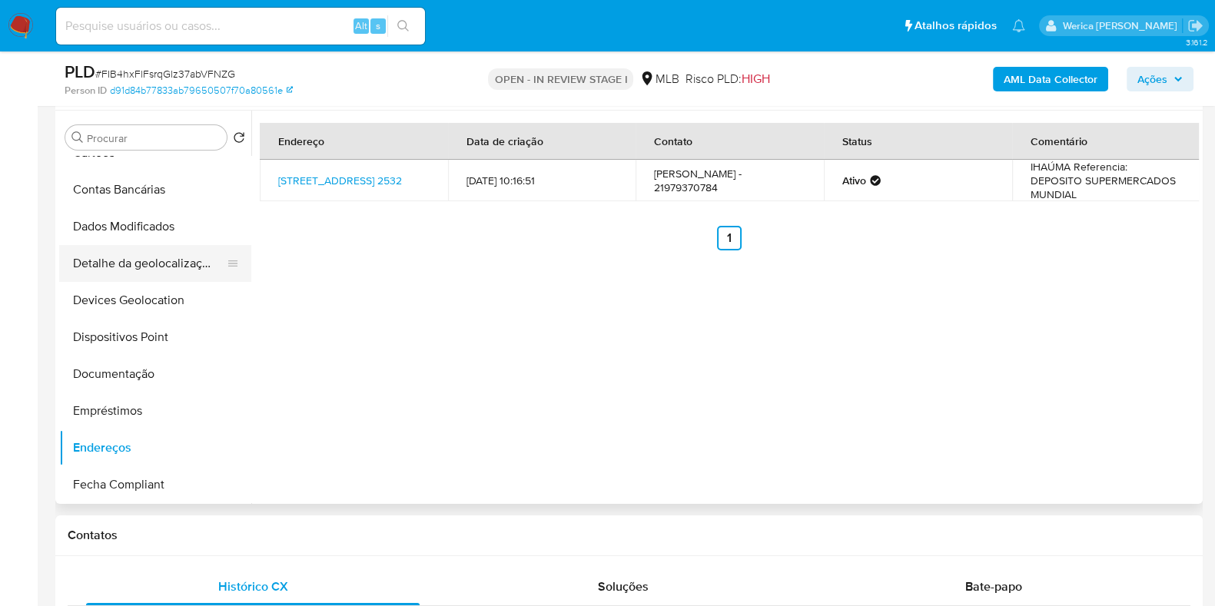
click at [141, 259] on button "Detalhe da geolocalização" at bounding box center [149, 263] width 180 height 37
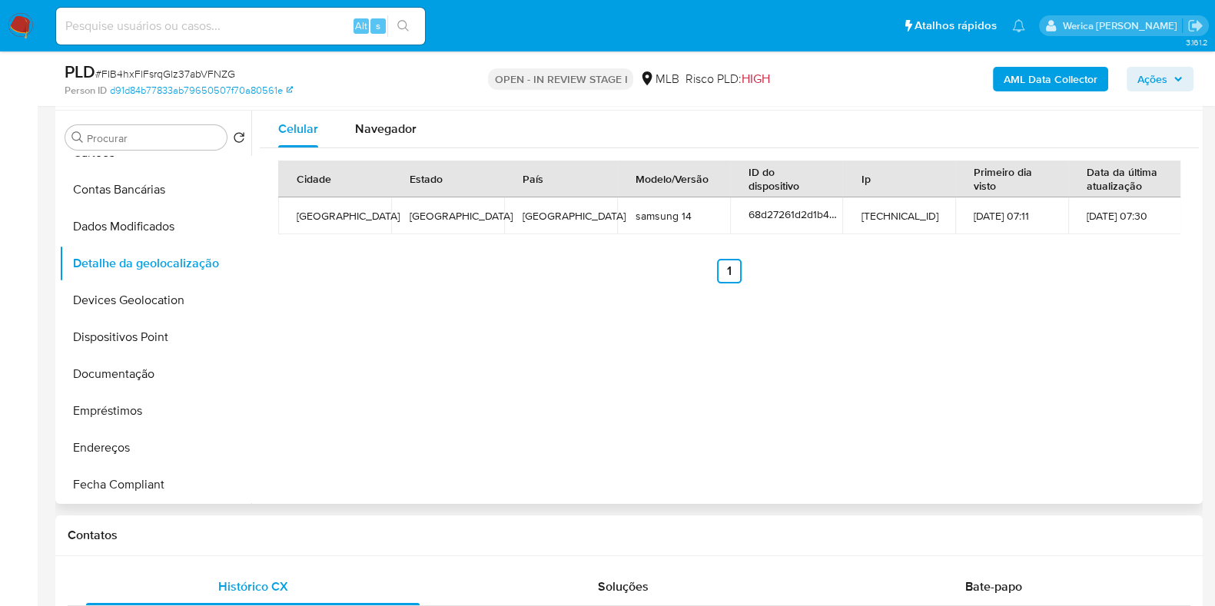
click at [1126, 329] on div "Celular Navegador Cidade Estado País Modelo/Versão ID do dispositivo Ip Primeir…" at bounding box center [725, 307] width 948 height 393
drag, startPoint x: 1126, startPoint y: 329, endPoint x: 1126, endPoint y: 286, distance: 43.0
click at [1126, 329] on div "Celular Navegador Cidade Estado País Modelo/Versão ID do dispositivo Ip Primeir…" at bounding box center [725, 307] width 948 height 393
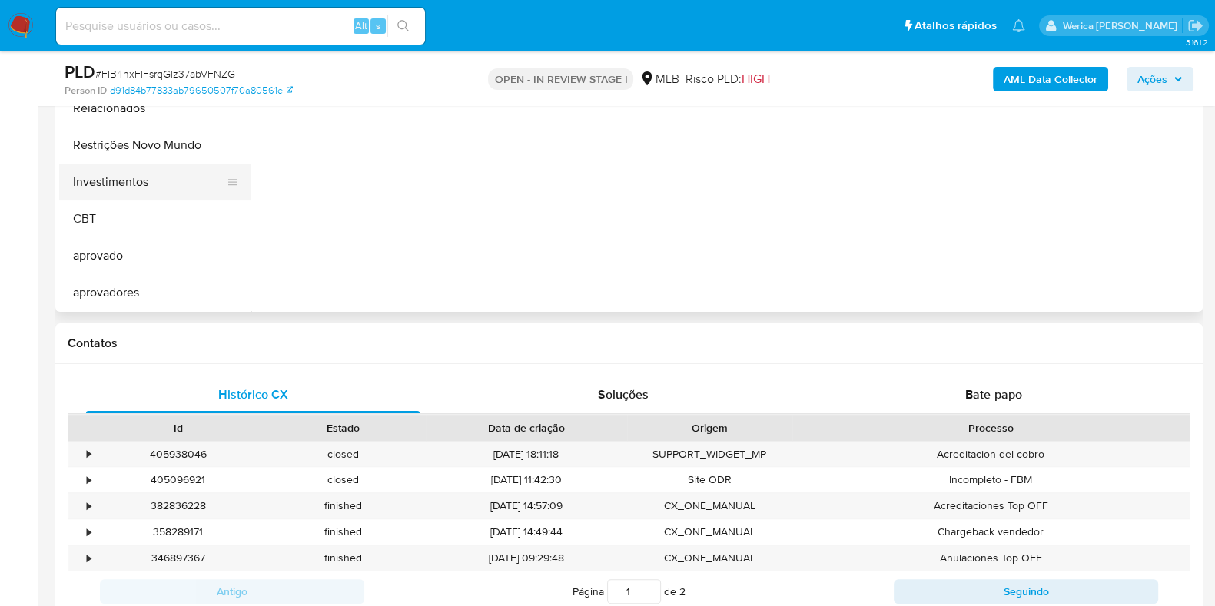
scroll to position [288, 0]
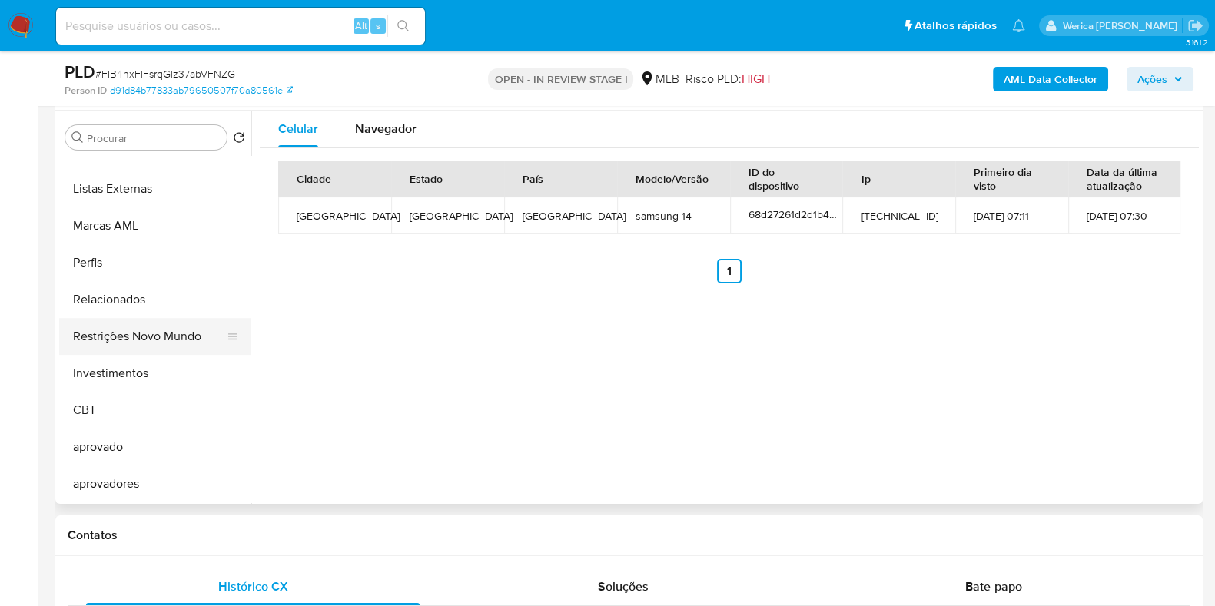
click at [164, 335] on button "Restrições Novo Mundo" at bounding box center [149, 336] width 180 height 37
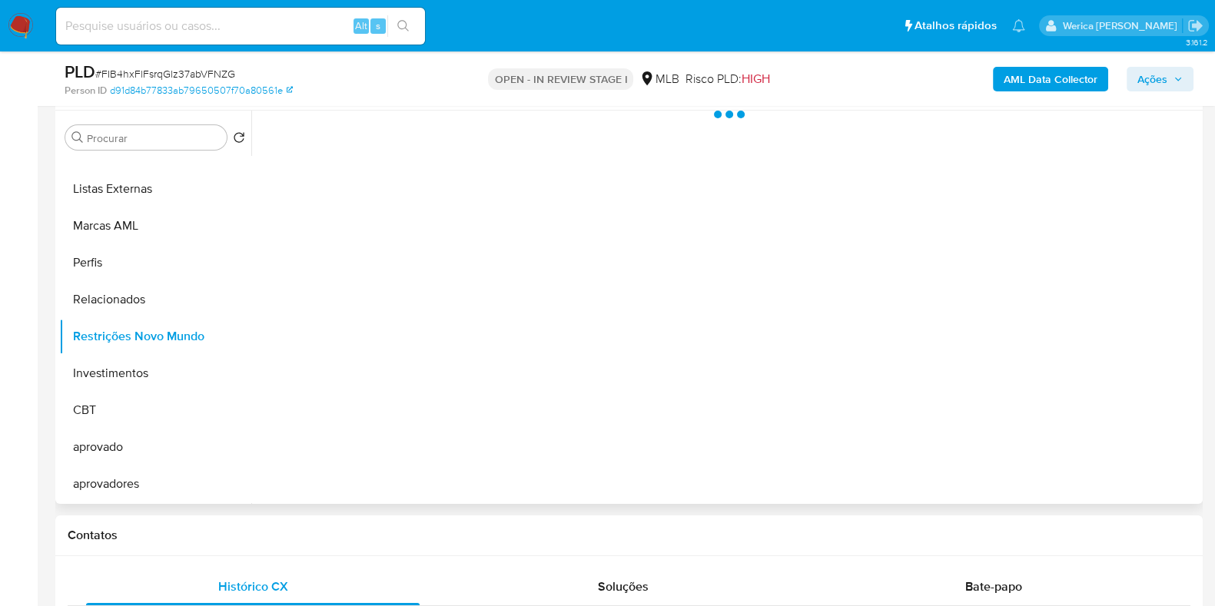
scroll to position [796, 0]
click at [845, 397] on div at bounding box center [725, 307] width 948 height 393
click at [490, 258] on div at bounding box center [725, 307] width 948 height 393
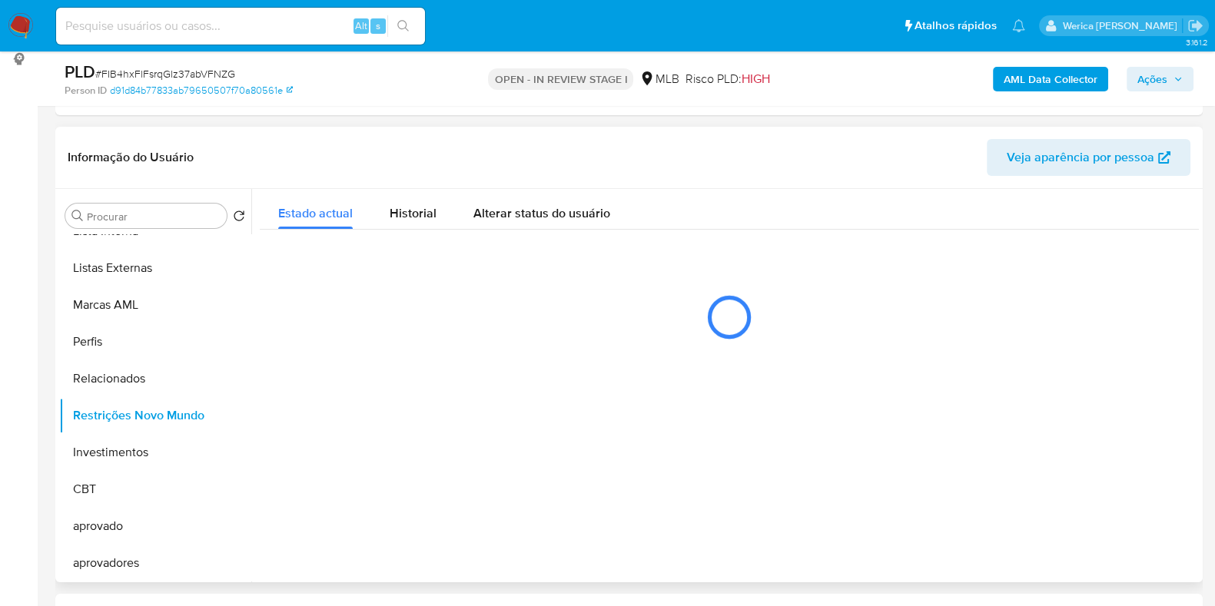
scroll to position [191, 0]
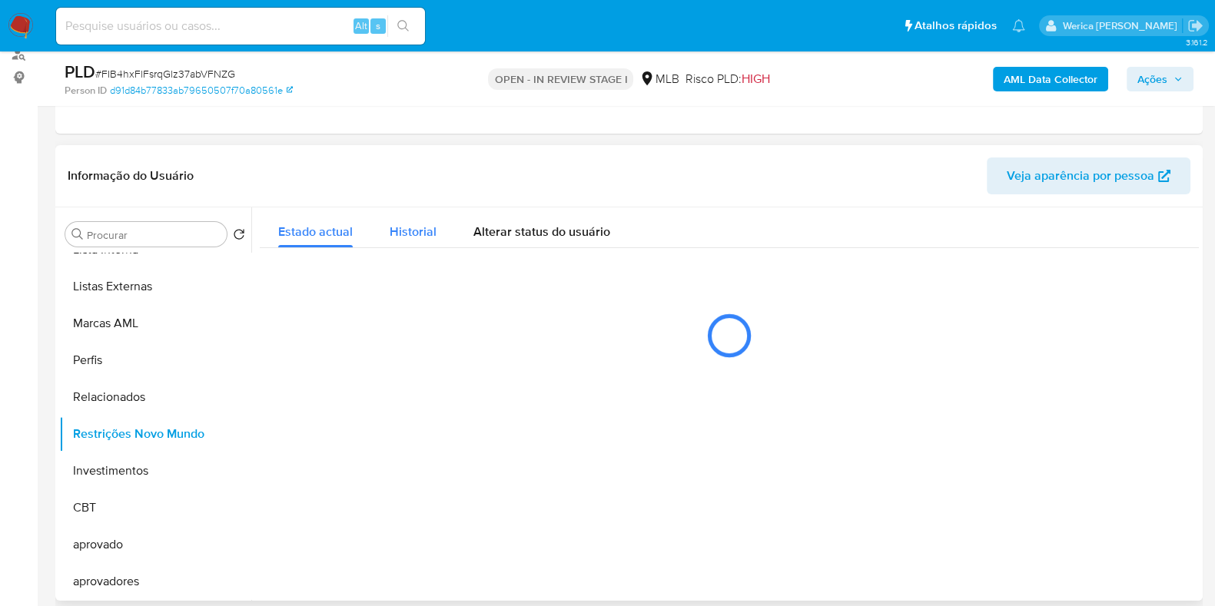
click at [415, 243] on div "Historial" at bounding box center [413, 228] width 47 height 41
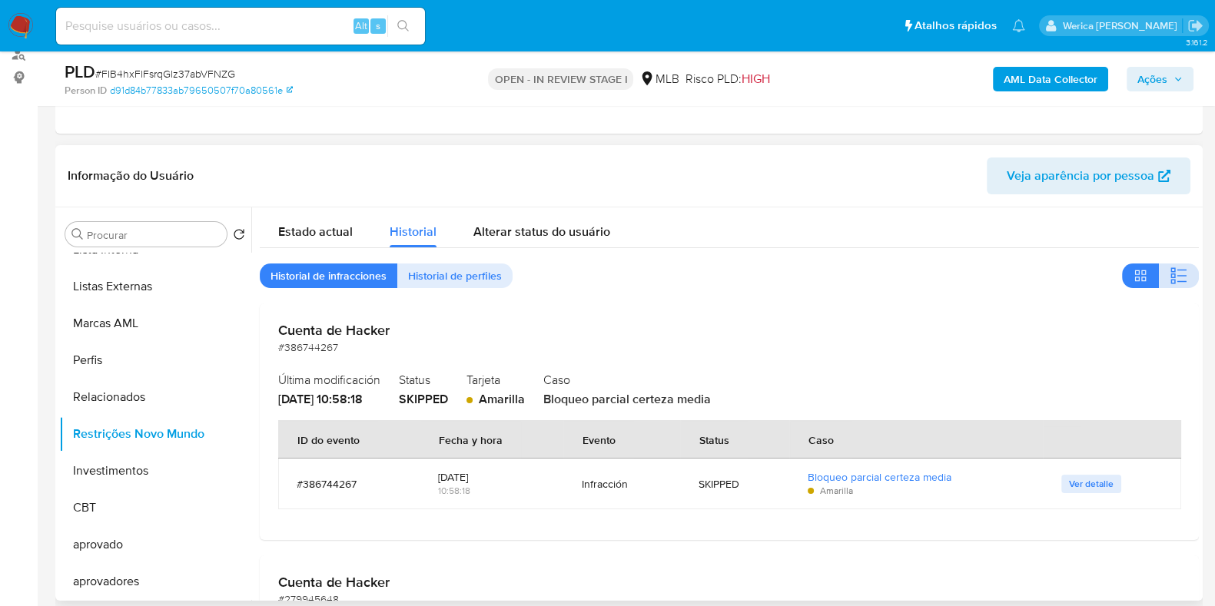
click at [1187, 282] on button "button" at bounding box center [1179, 276] width 40 height 25
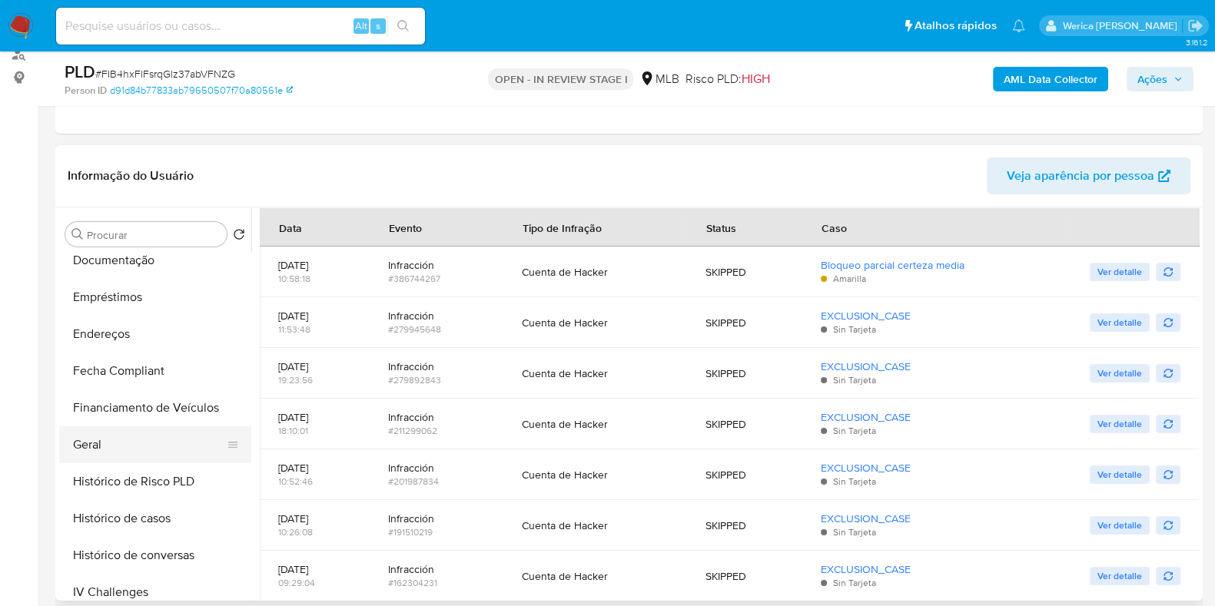
scroll to position [220, 0]
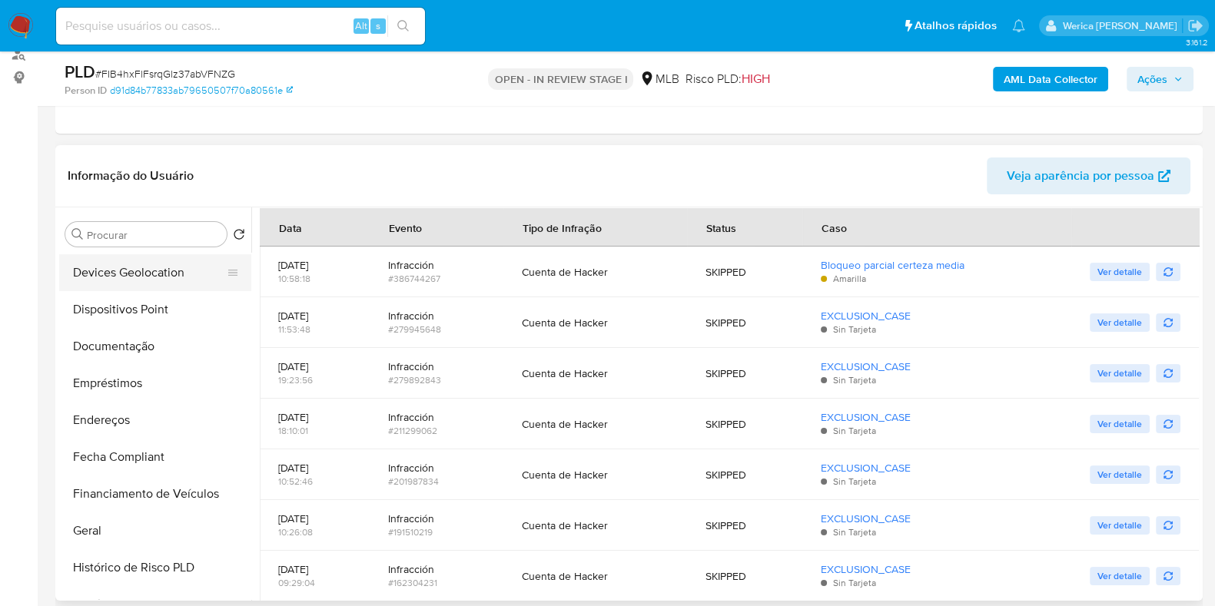
click at [161, 285] on button "Devices Geolocation" at bounding box center [149, 272] width 180 height 37
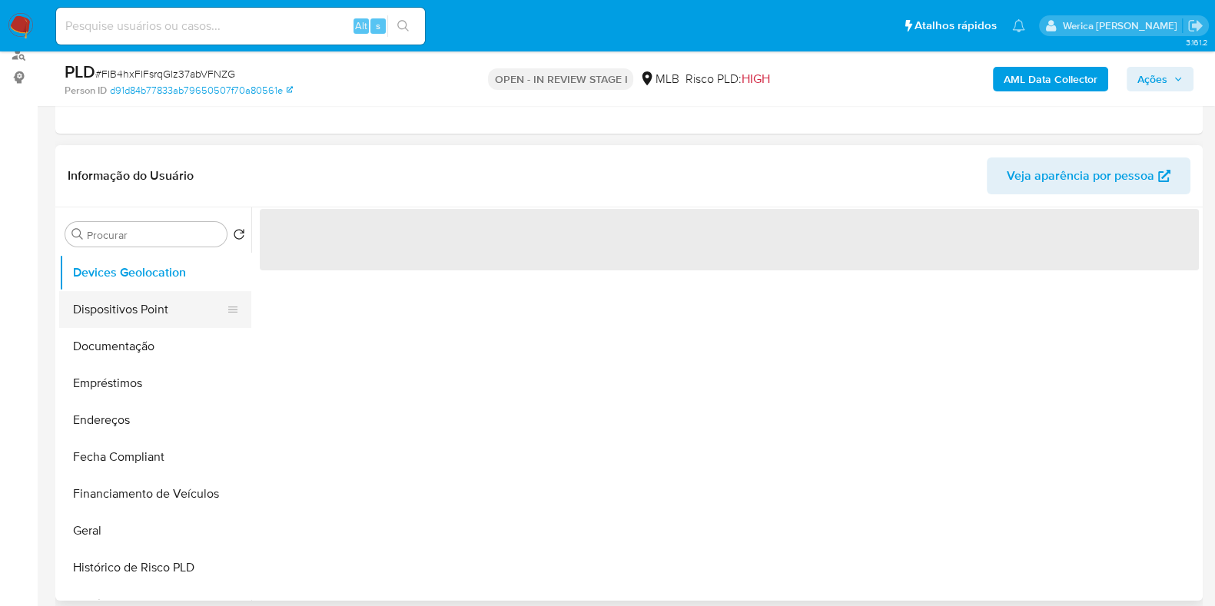
scroll to position [0, 0]
click at [188, 299] on button "Dispositivos Point" at bounding box center [149, 309] width 180 height 37
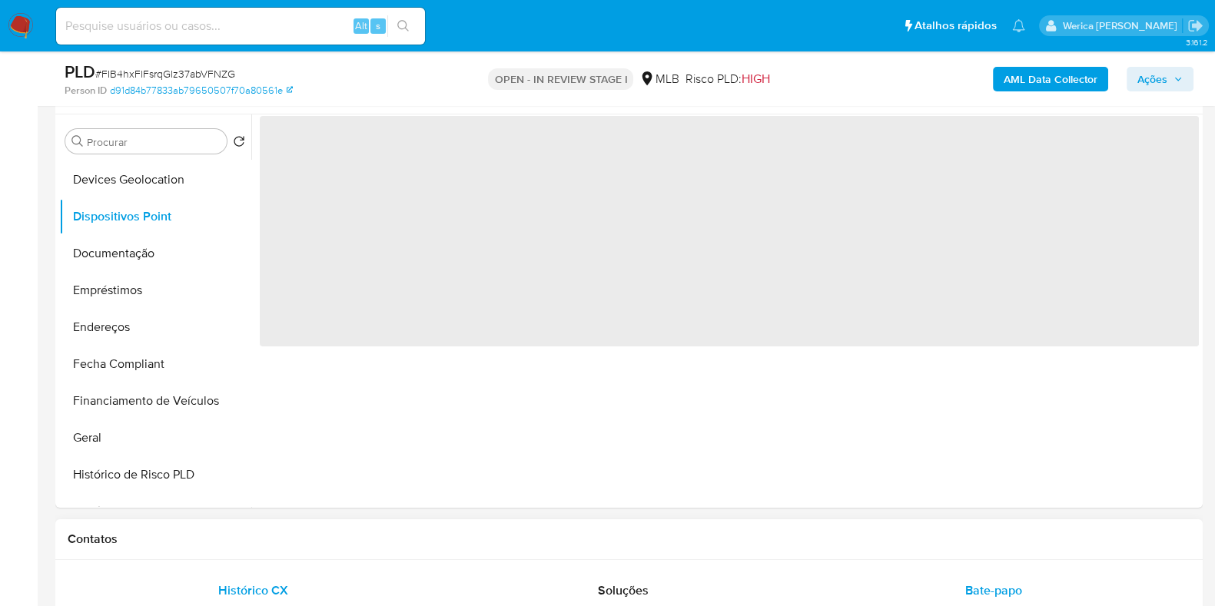
scroll to position [288, 0]
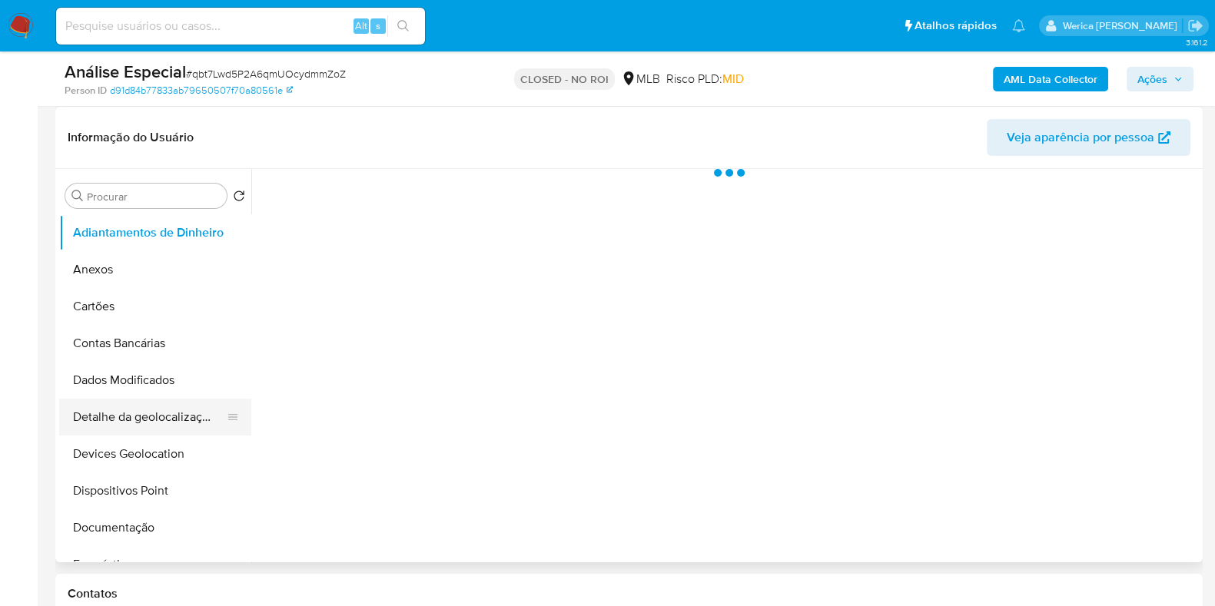
scroll to position [288, 0]
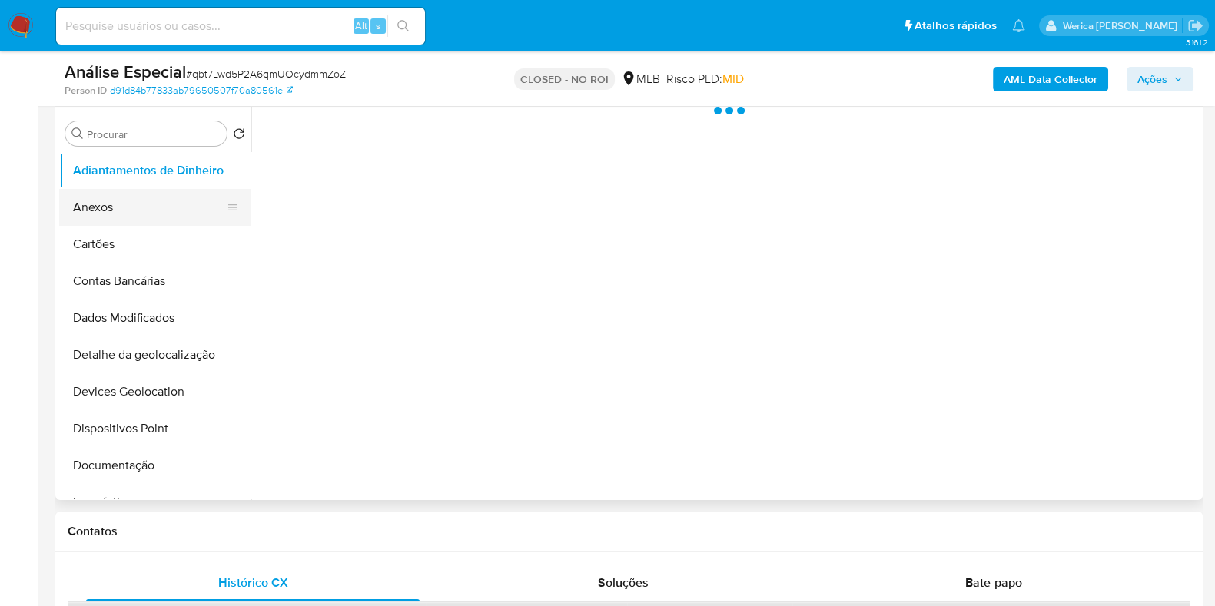
select select "10"
click at [141, 210] on button "Anexos" at bounding box center [149, 207] width 180 height 37
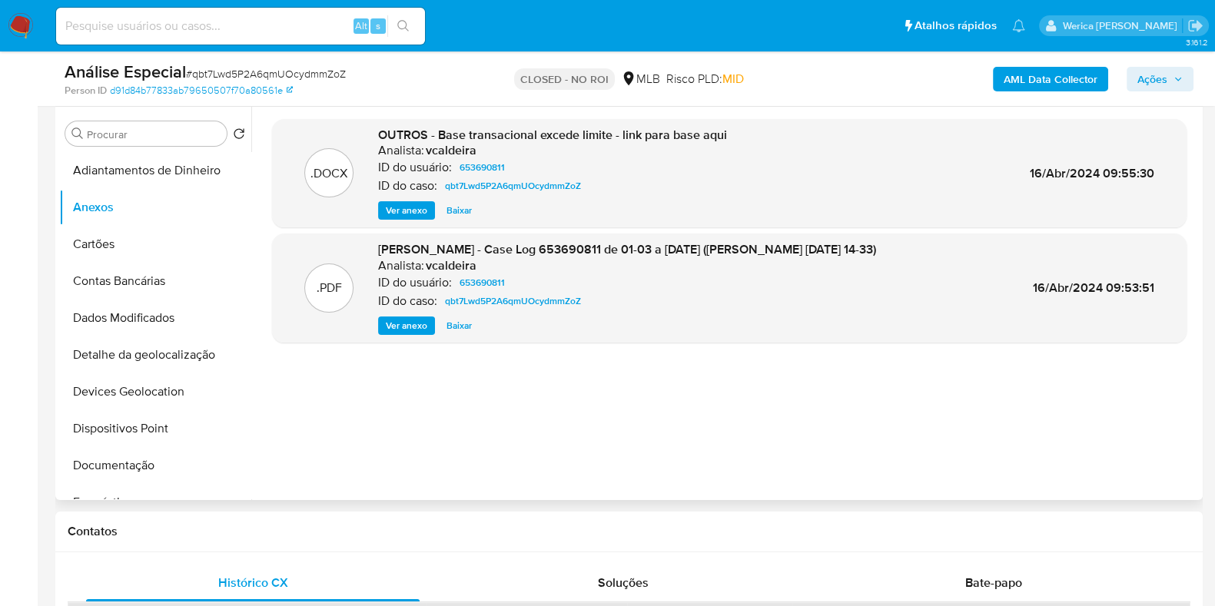
click at [415, 205] on span "Ver anexo" at bounding box center [407, 210] width 42 height 15
click at [387, 328] on span "Ver anexo" at bounding box center [407, 325] width 42 height 15
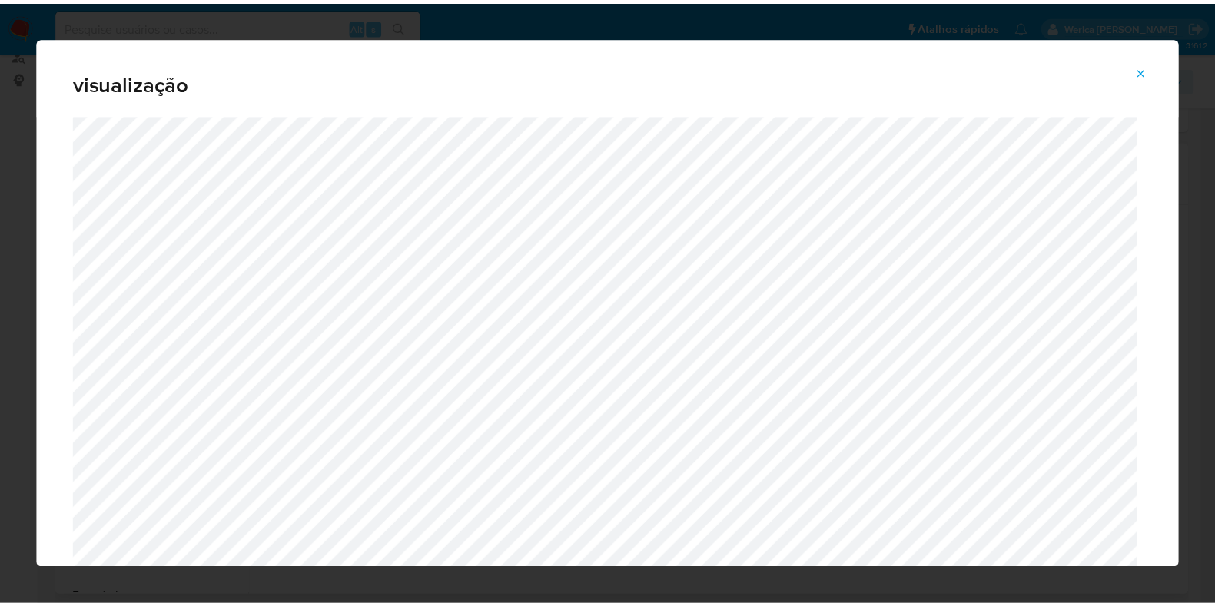
scroll to position [0, 0]
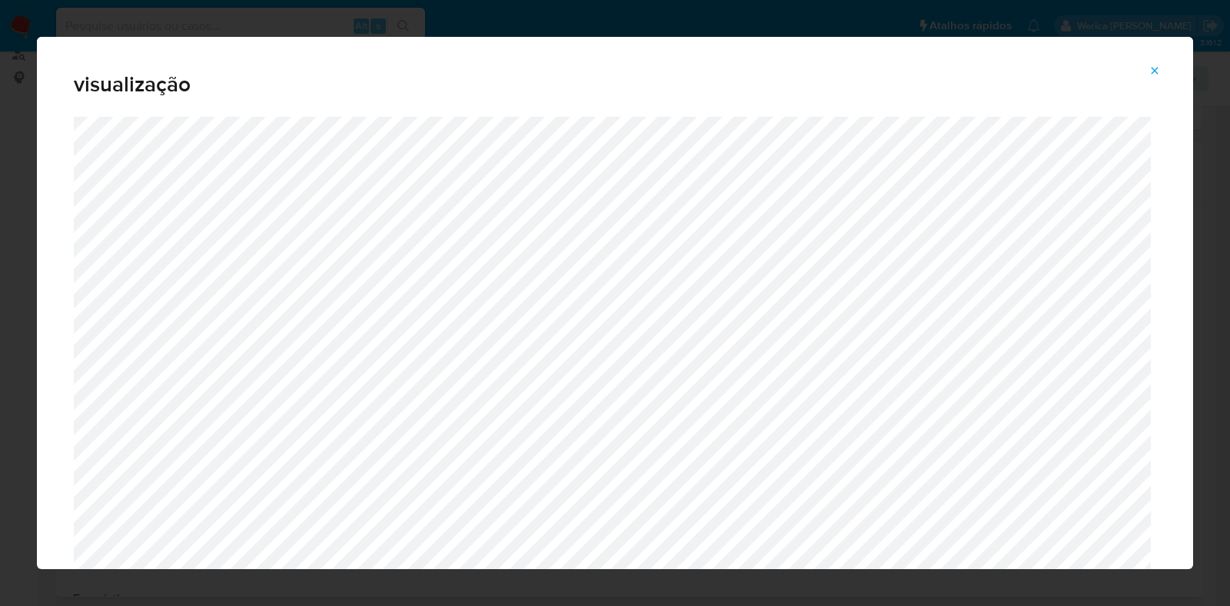
click at [1155, 75] on icon "Attachment preview" at bounding box center [1154, 71] width 12 height 12
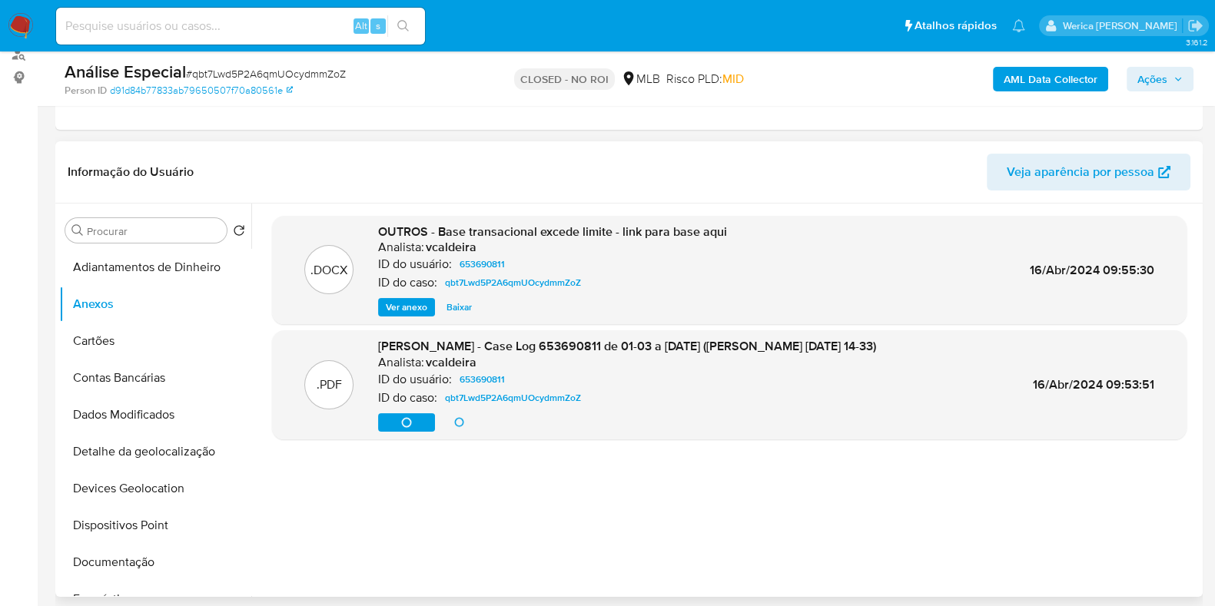
click at [403, 413] on div "Ver anexo Ver anexo Baixar" at bounding box center [627, 422] width 498 height 18
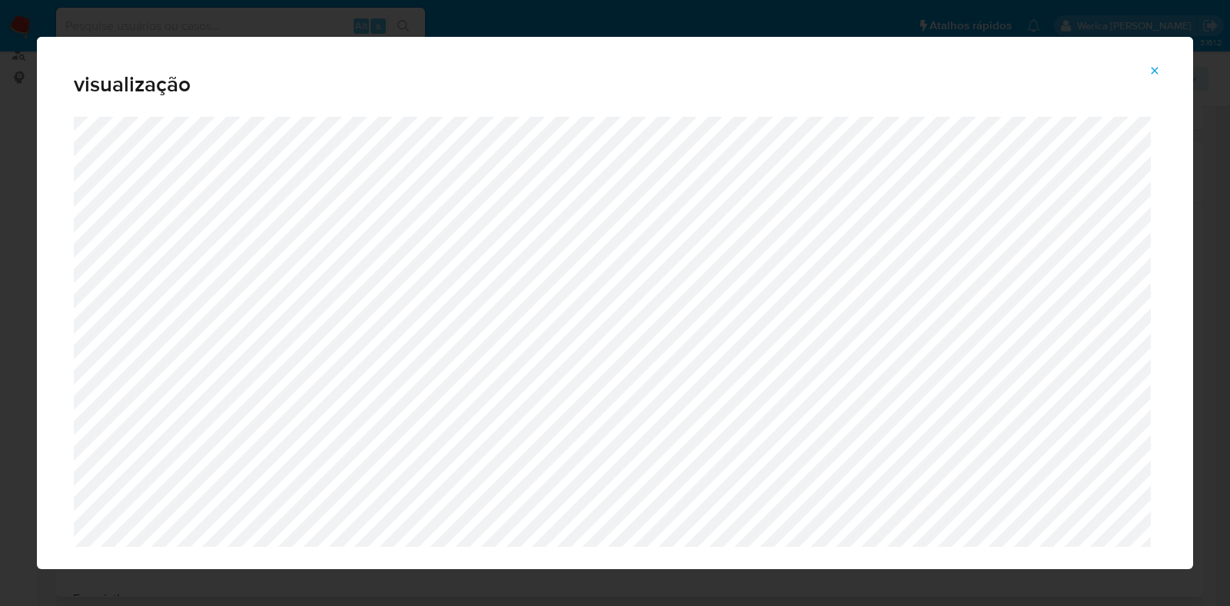
drag, startPoint x: 1160, startPoint y: 61, endPoint x: 1140, endPoint y: 45, distance: 24.6
click at [1160, 63] on span "Attachment preview" at bounding box center [1154, 71] width 12 height 22
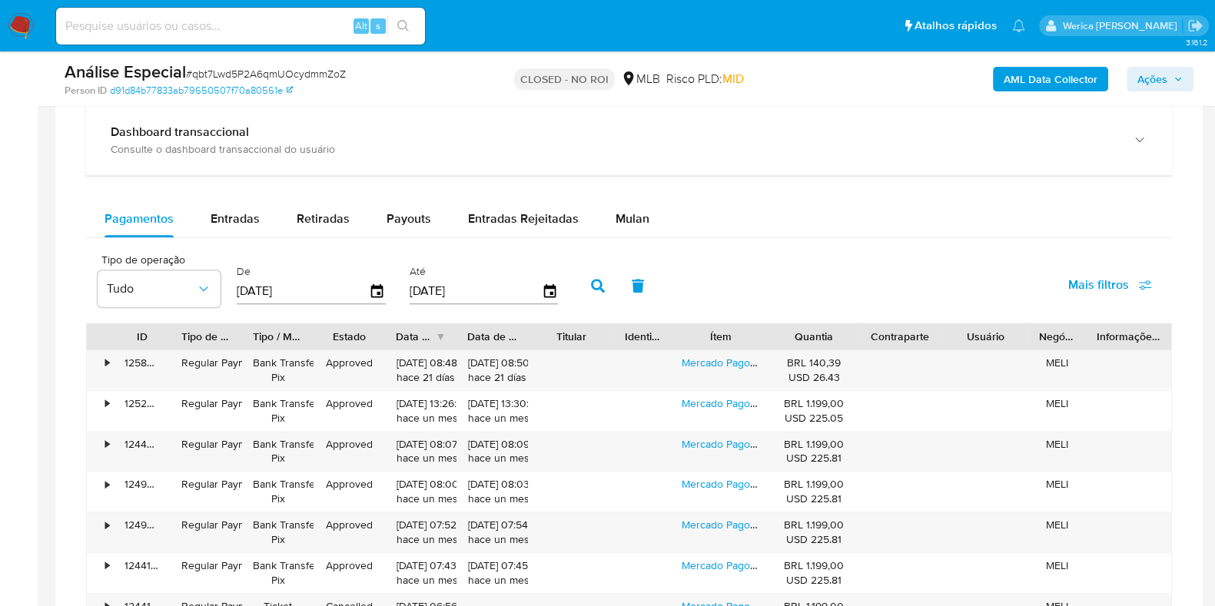
scroll to position [1153, 0]
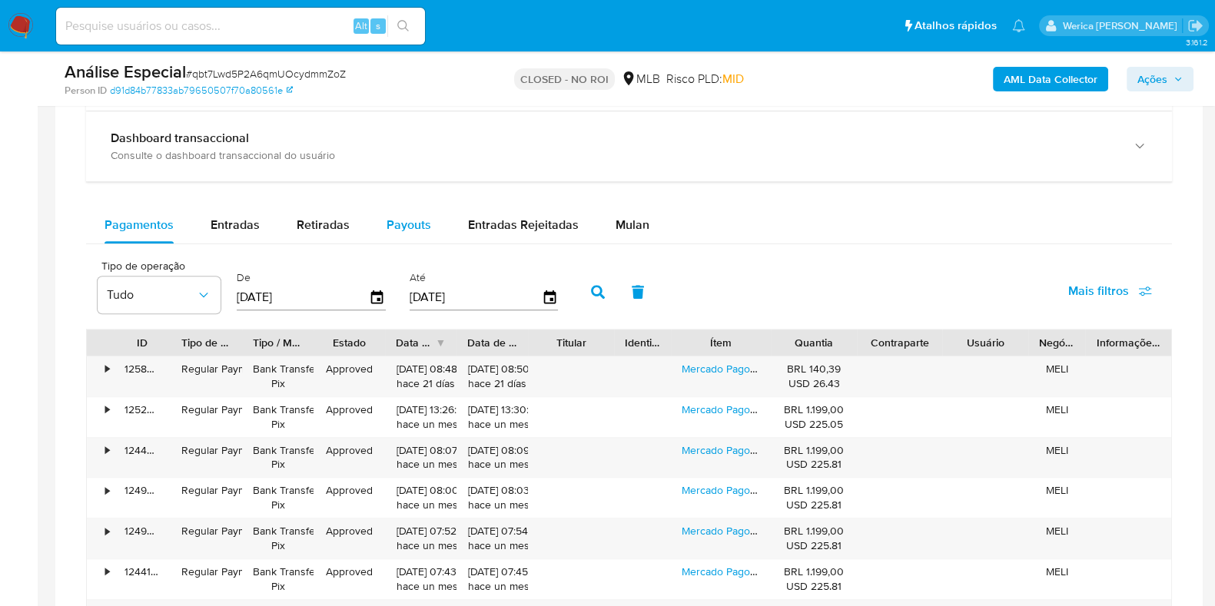
click at [400, 227] on span "Payouts" at bounding box center [409, 225] width 45 height 18
select select "10"
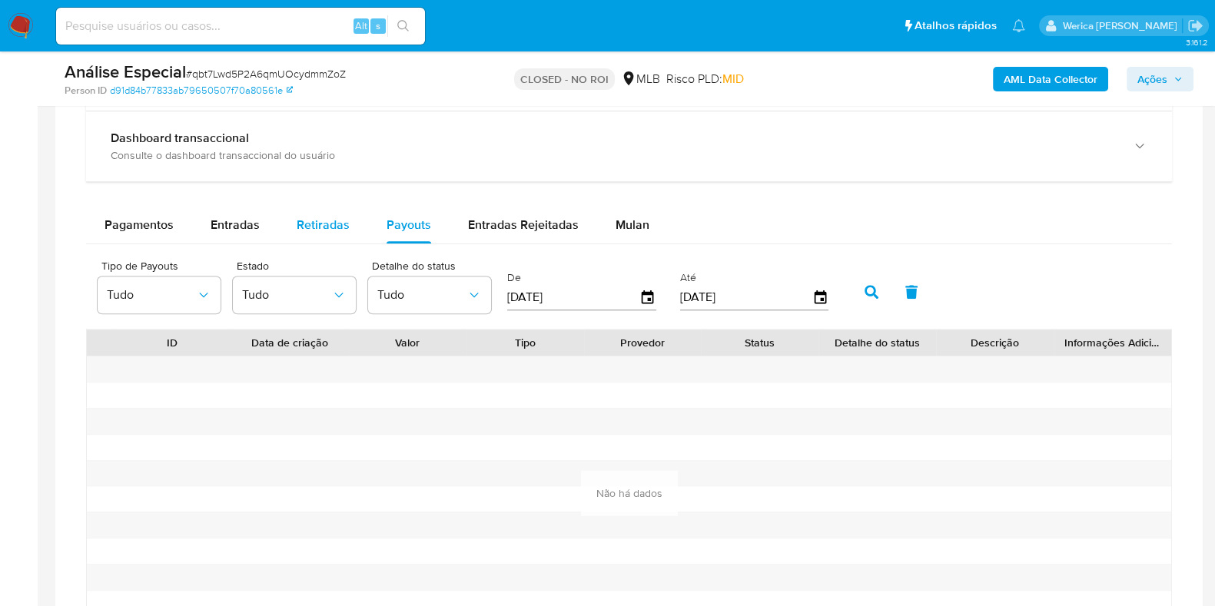
click at [327, 229] on span "Retiradas" at bounding box center [323, 225] width 53 height 18
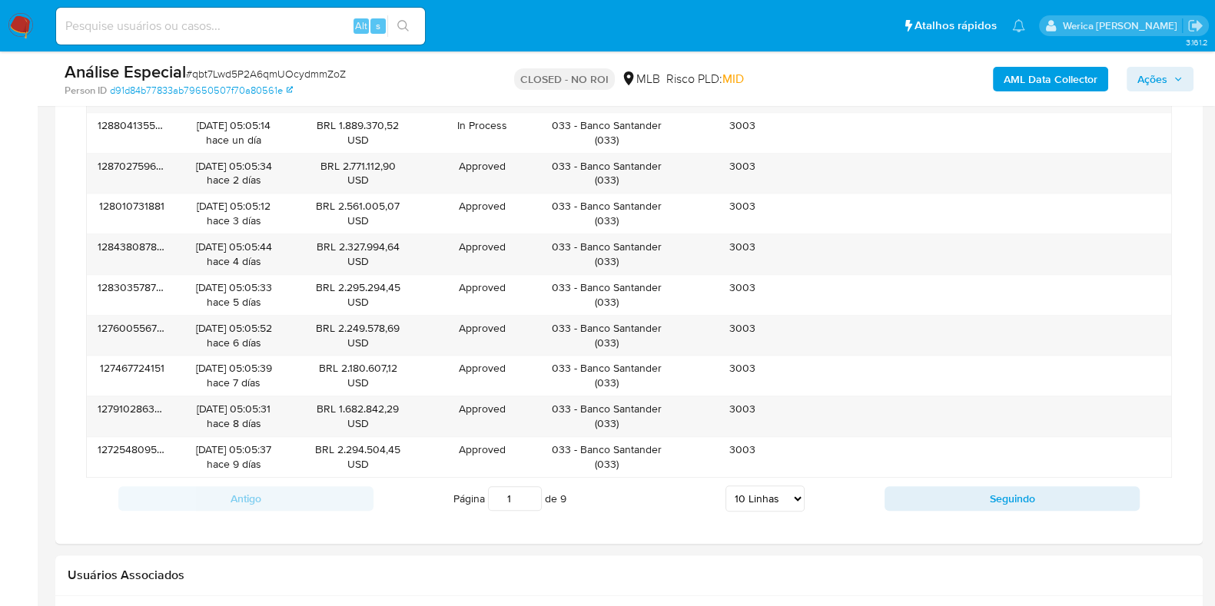
scroll to position [1440, 0]
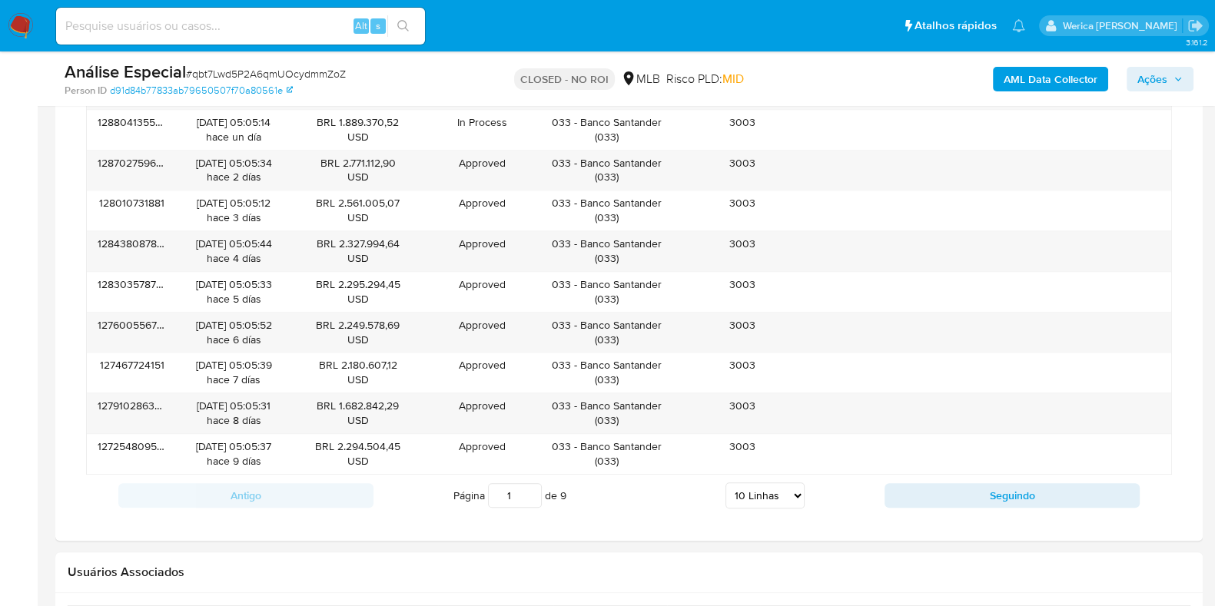
click at [757, 509] on select "5 Linhas 10 Linhas 20 Linhas 25 Linhas 50 Linhas 100 Linhas" at bounding box center [764, 496] width 79 height 26
select select "100"
click at [725, 493] on select "5 Linhas 10 Linhas 20 Linhas 25 Linhas 50 Linhas 100 Linhas" at bounding box center [764, 496] width 79 height 26
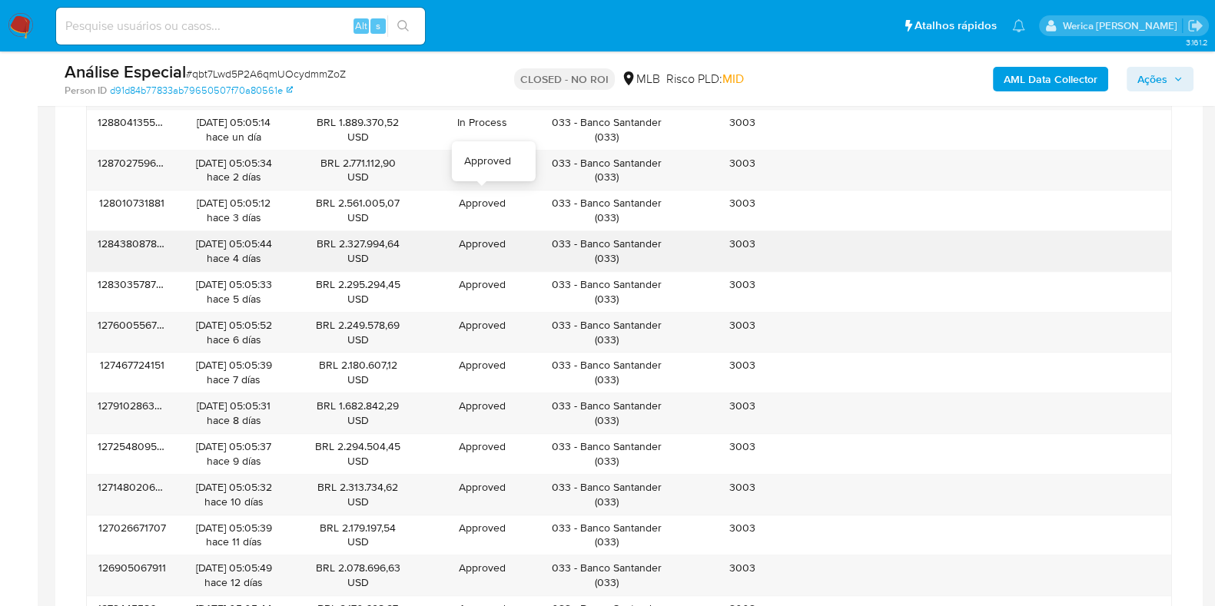
click at [520, 231] on div "Approved Approved" at bounding box center [482, 251] width 113 height 40
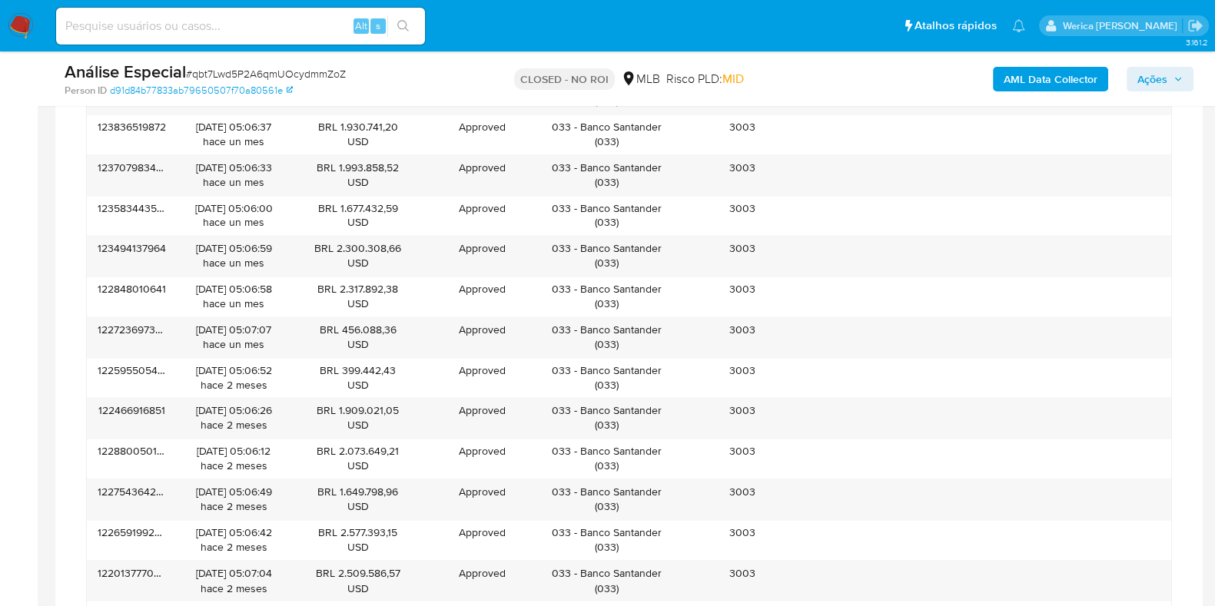
scroll to position [2482, 0]
